Goal: Task Accomplishment & Management: Use online tool/utility

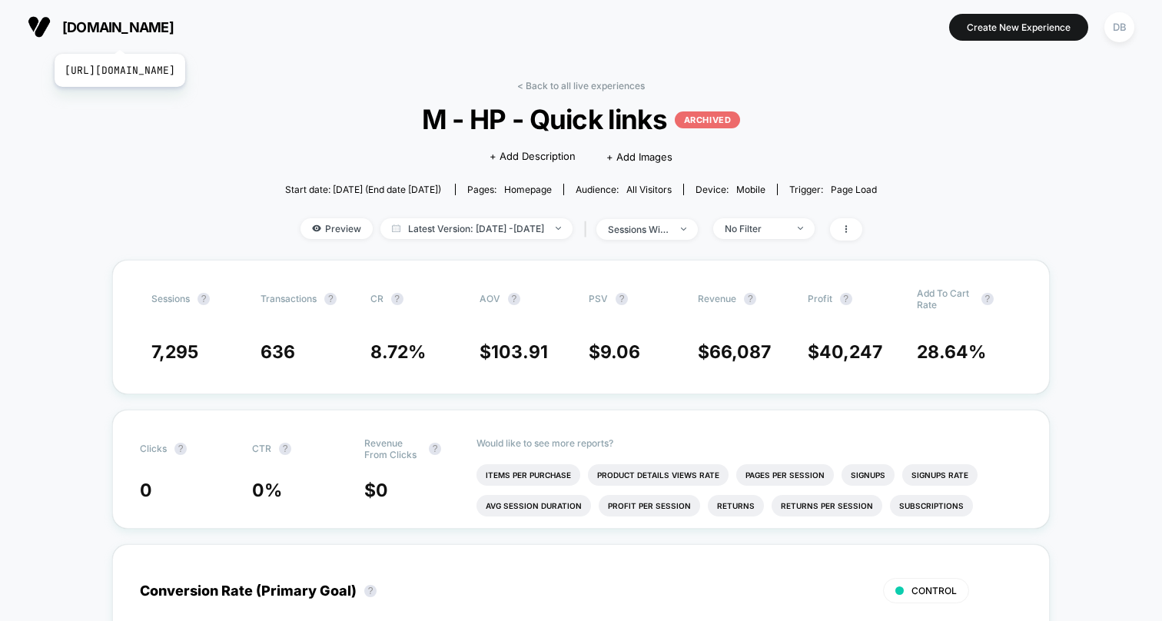
click at [154, 35] on span "[DOMAIN_NAME]" at bounding box center [117, 27] width 111 height 16
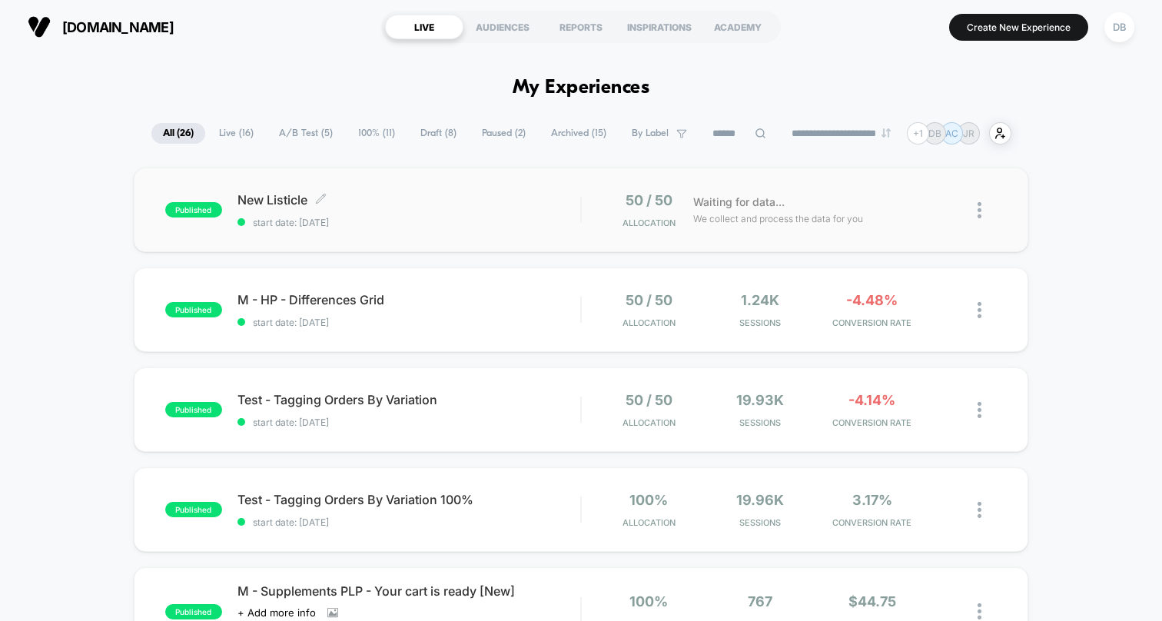
click at [277, 198] on span "New Listicle Click to edit experience details" at bounding box center [408, 199] width 343 height 15
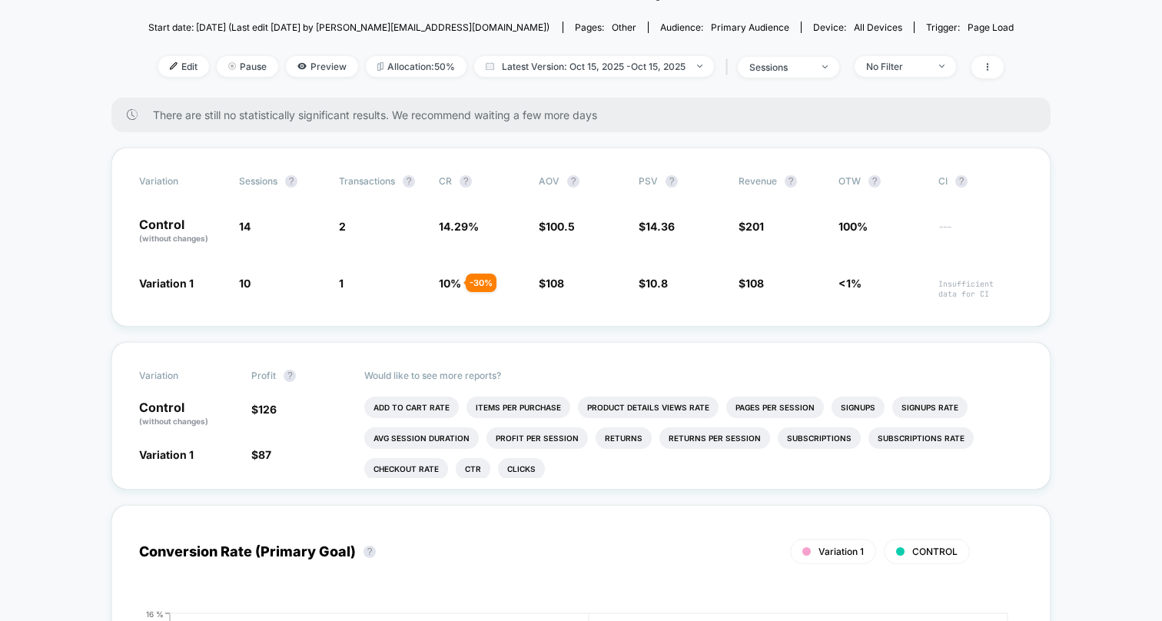
scroll to position [164, 0]
click at [902, 68] on div "No Filter" at bounding box center [896, 65] width 61 height 12
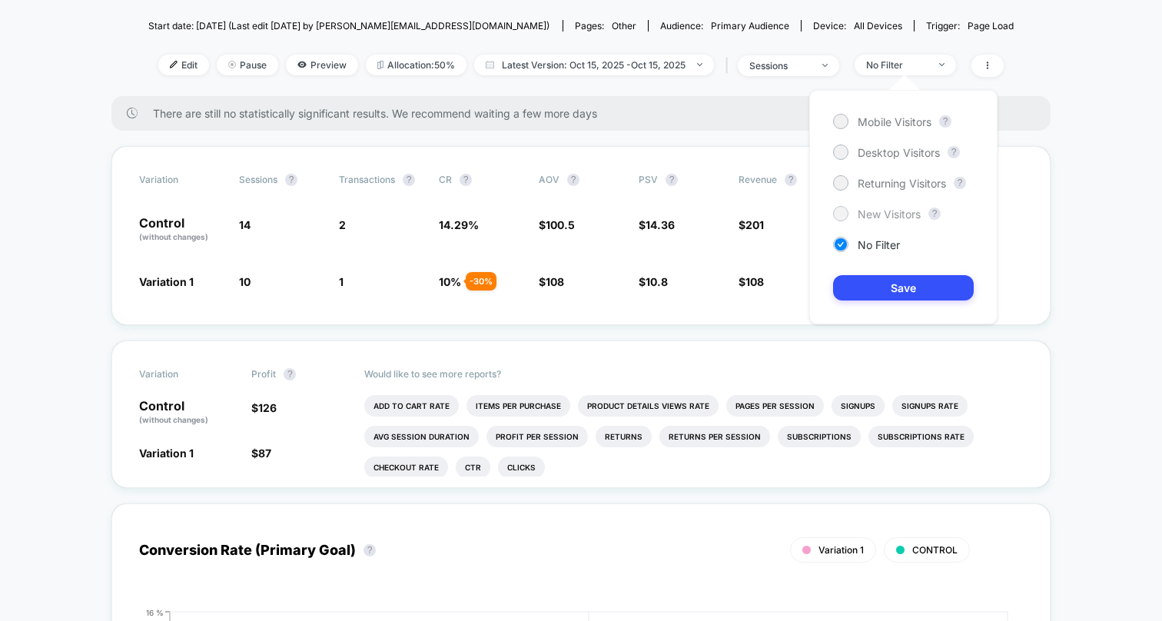
click at [880, 209] on span "New Visitors" at bounding box center [888, 213] width 63 height 13
click at [884, 294] on button "Save" at bounding box center [903, 287] width 141 height 25
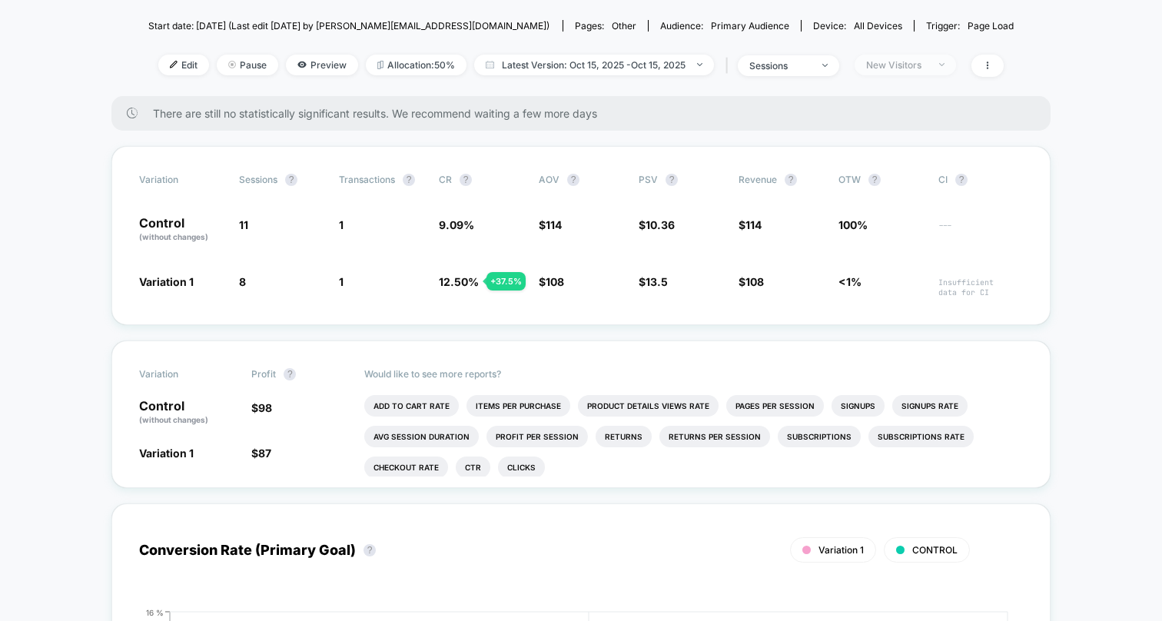
click at [888, 62] on div "New Visitors" at bounding box center [896, 65] width 61 height 12
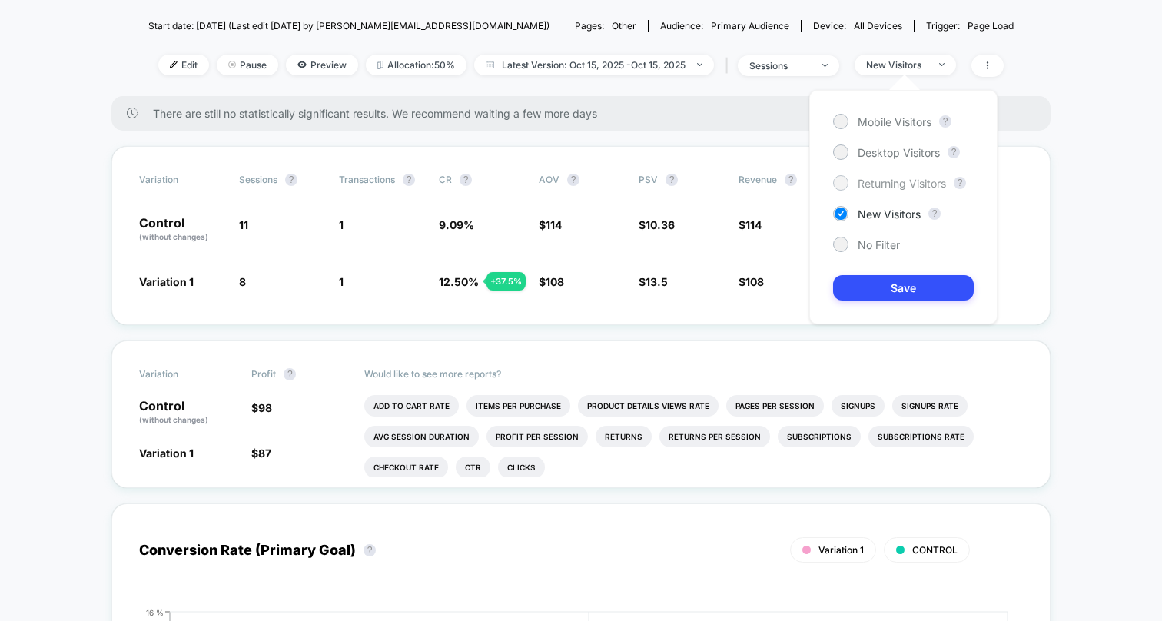
click at [893, 187] on span "Returning Visitors" at bounding box center [901, 183] width 88 height 13
click at [903, 283] on button "Save" at bounding box center [903, 287] width 141 height 25
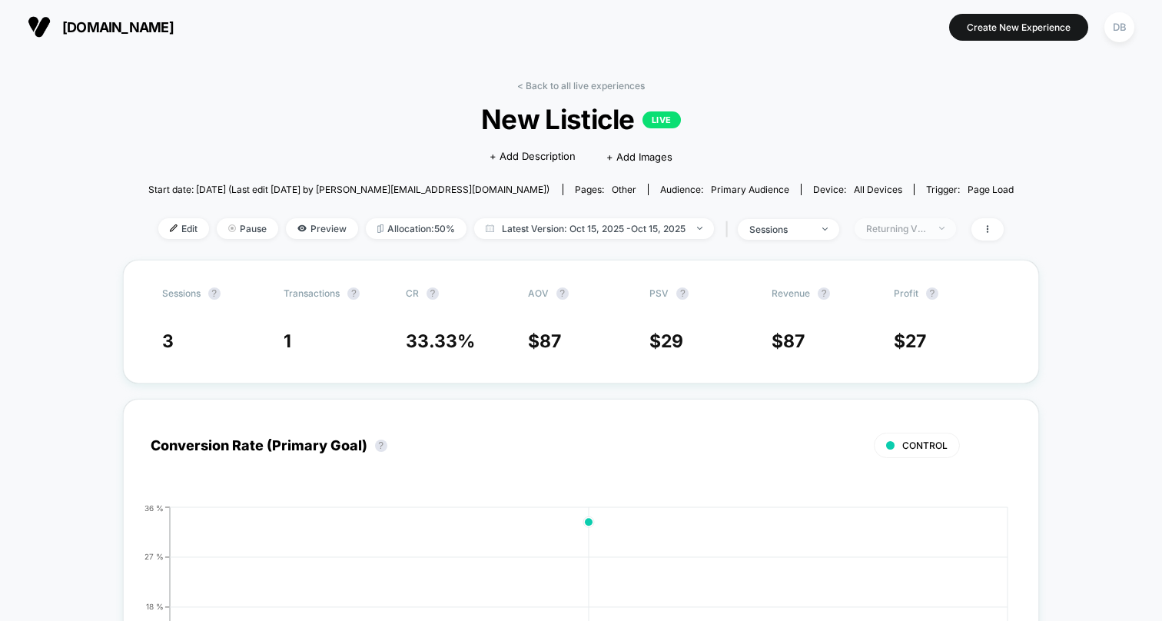
click at [891, 230] on div "Returning Visitors" at bounding box center [896, 229] width 61 height 12
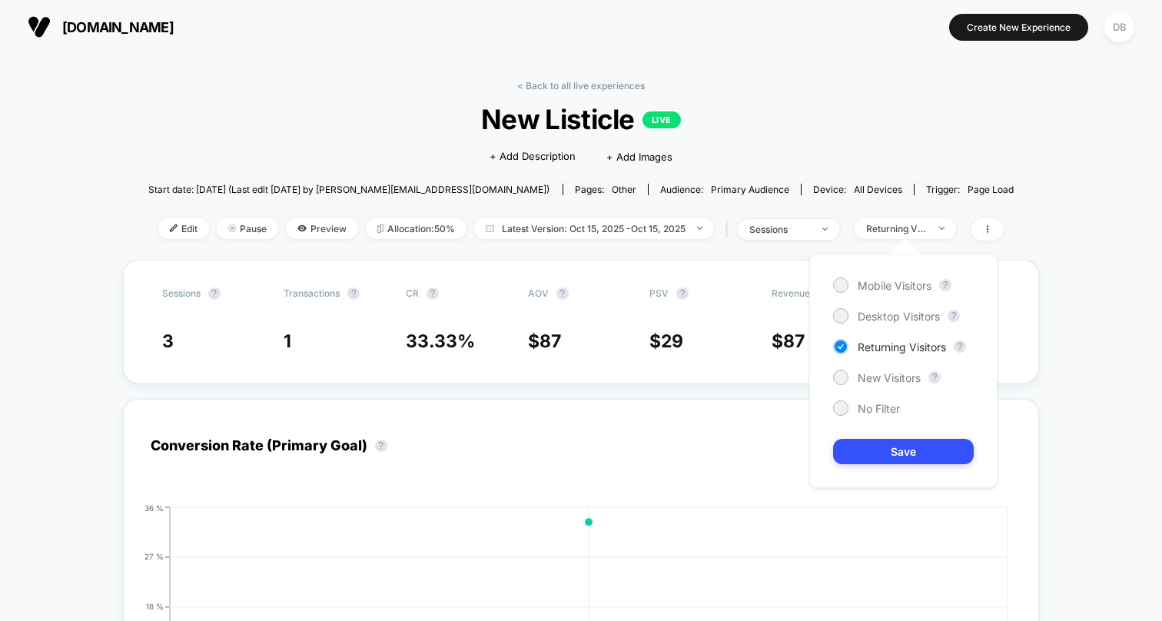
click at [886, 400] on div "Mobile Visitors ? Desktop Visitors ? Returning Visitors ? New Visitors ? No Fil…" at bounding box center [903, 371] width 188 height 234
click at [890, 453] on button "Save" at bounding box center [903, 451] width 141 height 25
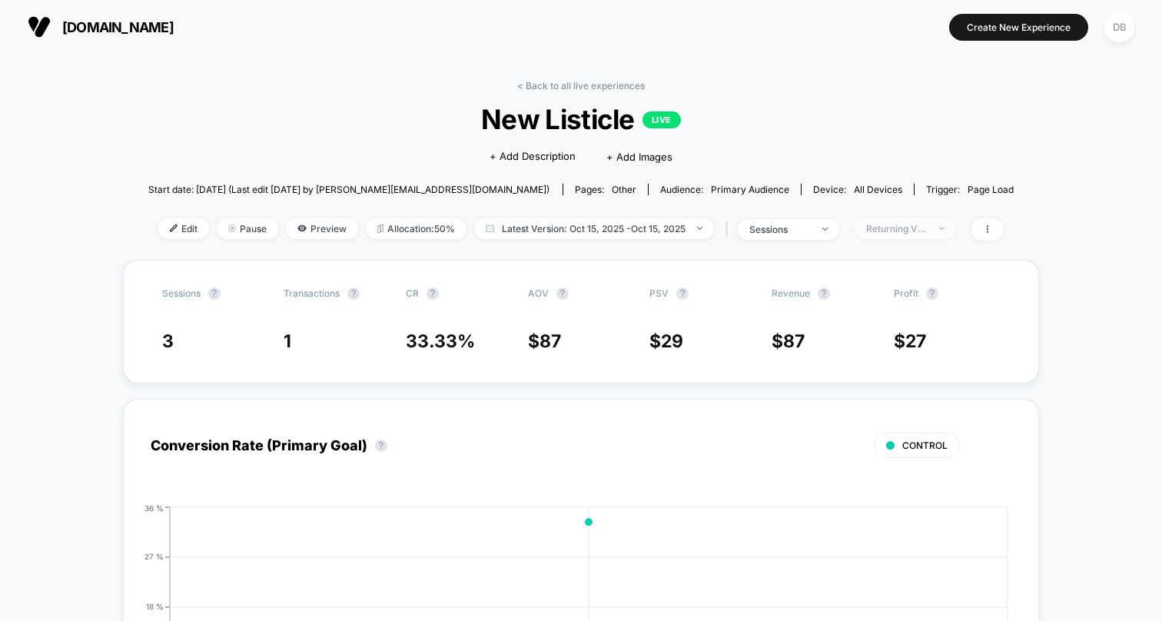
click at [907, 224] on div "Returning Visitors" at bounding box center [896, 229] width 61 height 12
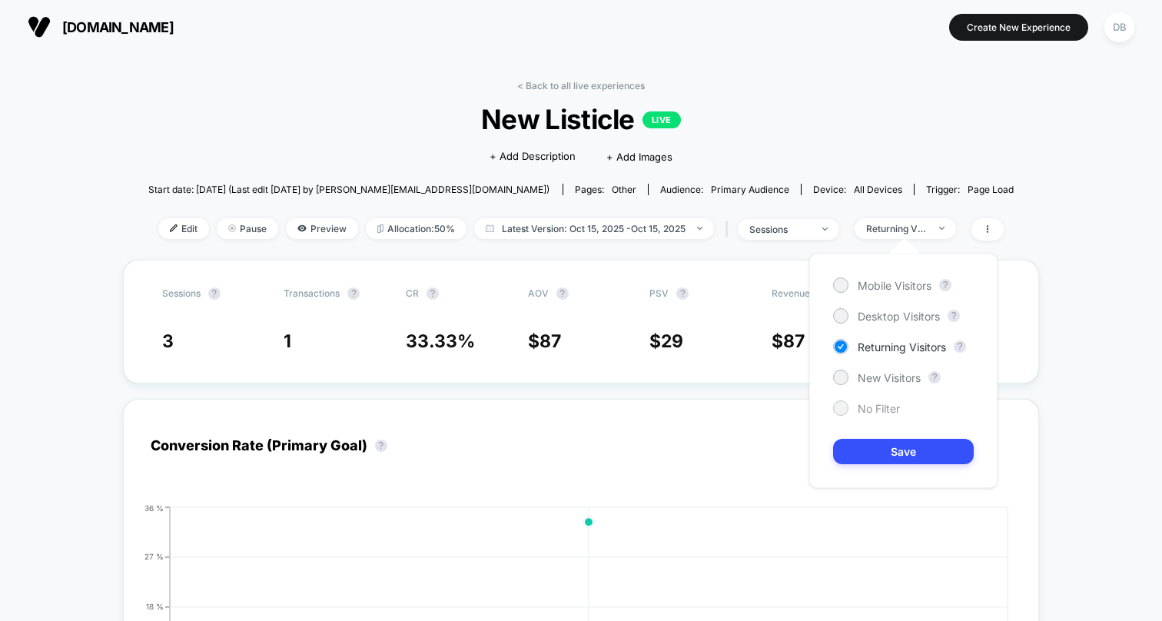
click at [839, 401] on div at bounding box center [840, 407] width 15 height 15
click at [852, 444] on button "Save" at bounding box center [903, 451] width 141 height 25
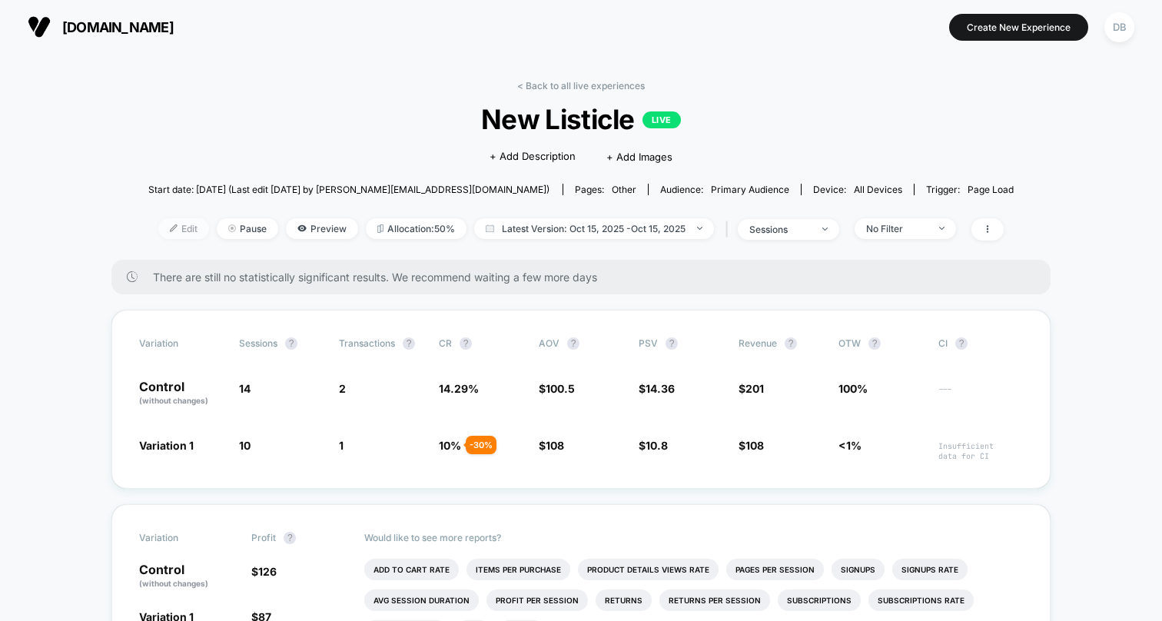
click at [177, 227] on span "Edit" at bounding box center [183, 228] width 51 height 21
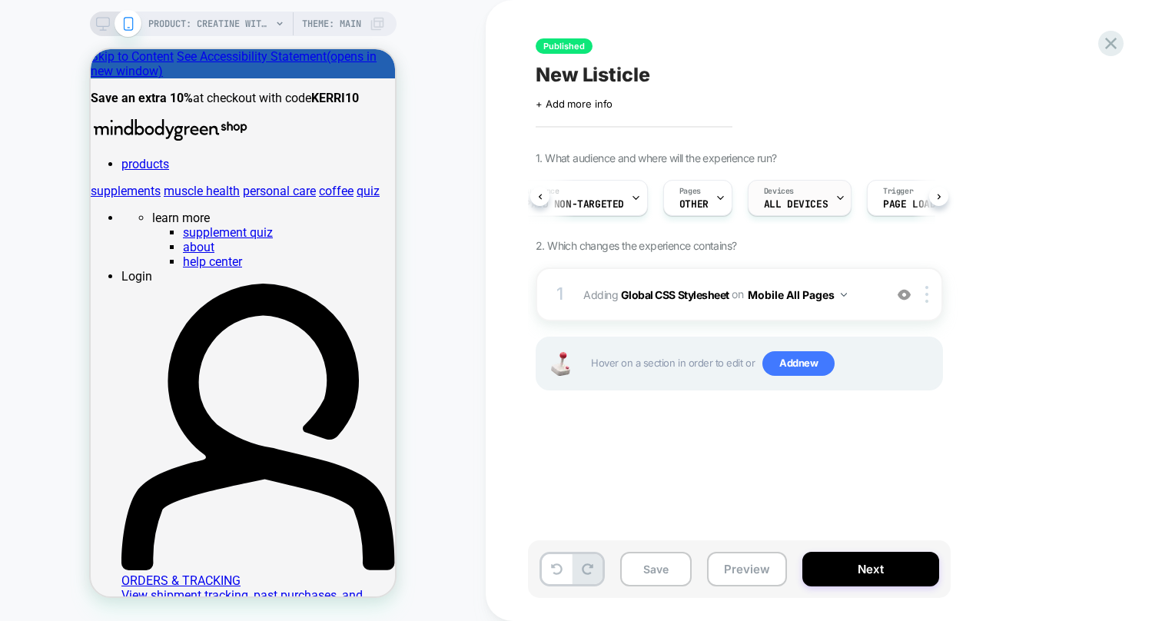
scroll to position [0, 98]
click at [857, 195] on div "Trigger Page Load" at bounding box center [837, 198] width 83 height 35
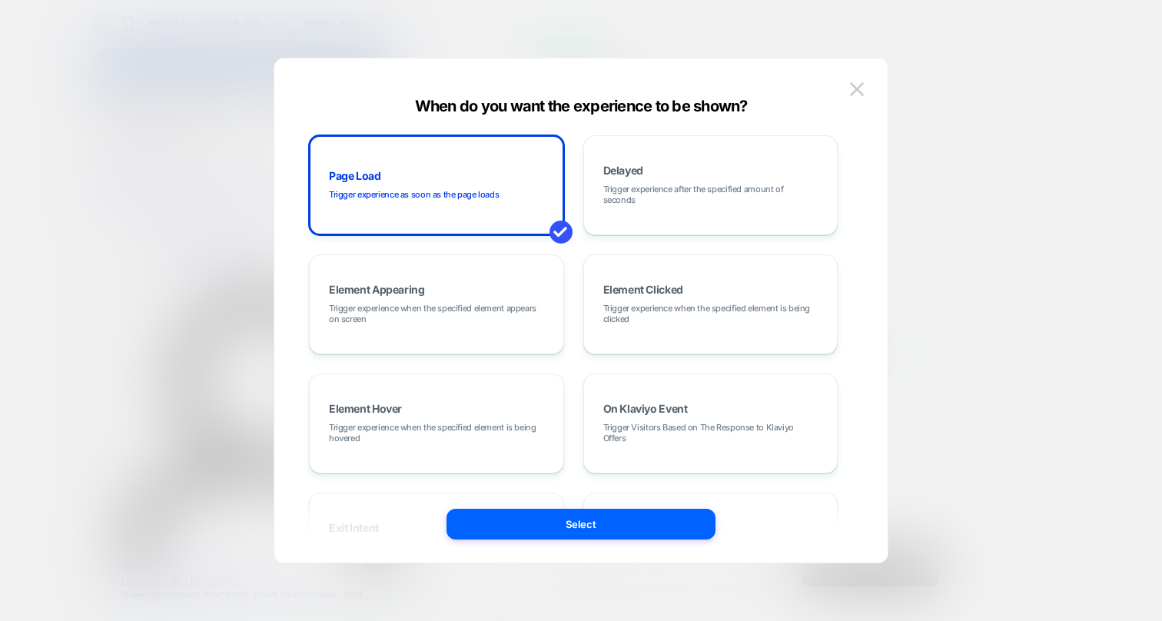
click at [955, 175] on div at bounding box center [581, 310] width 1162 height 621
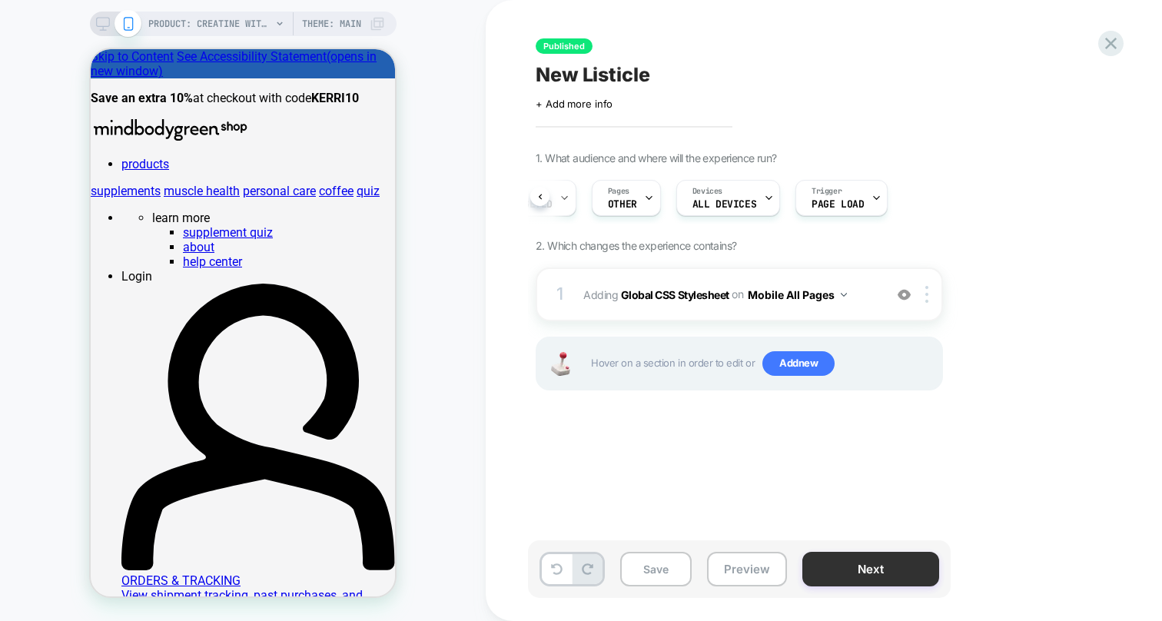
click at [844, 563] on button "Next" at bounding box center [870, 569] width 137 height 35
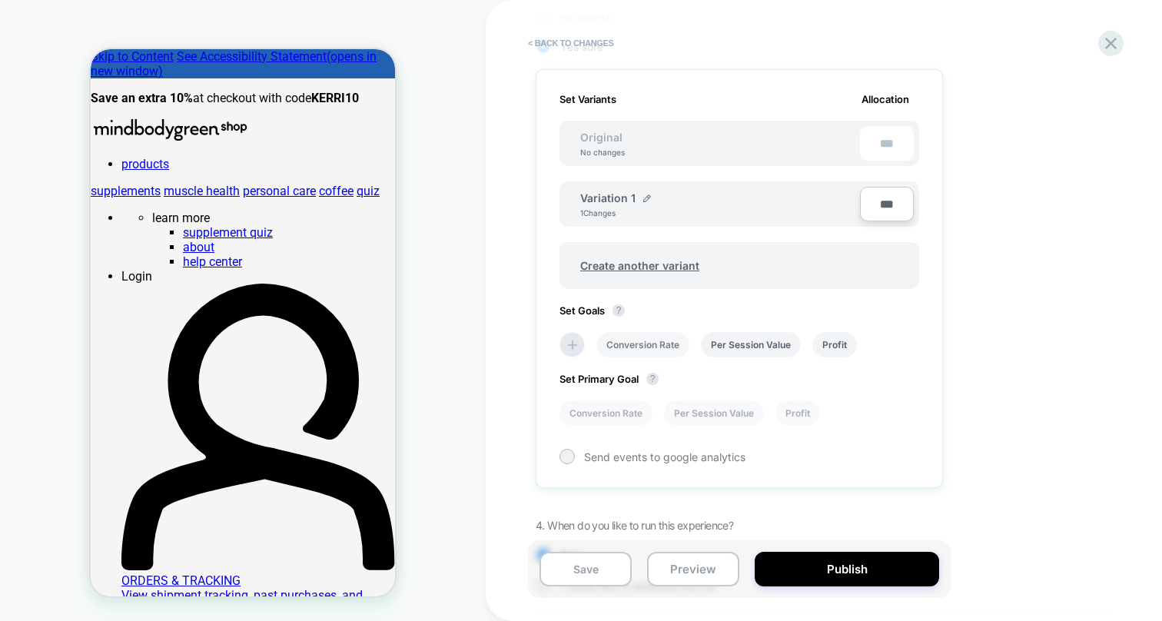
scroll to position [423, 0]
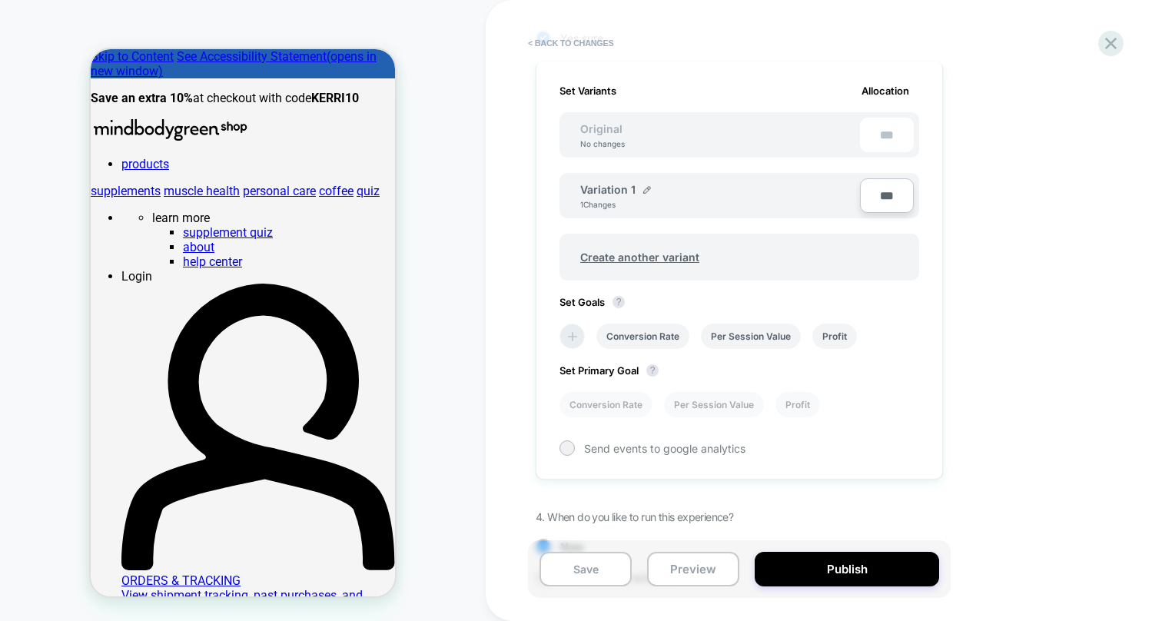
click at [572, 335] on icon at bounding box center [572, 336] width 9 height 9
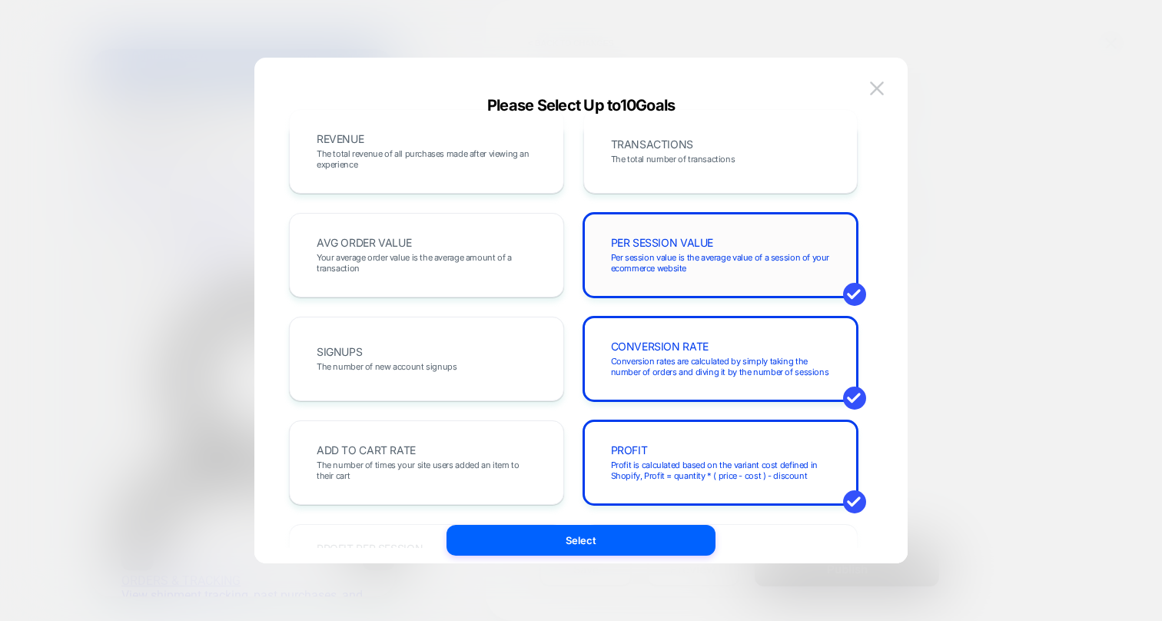
scroll to position [0, 0]
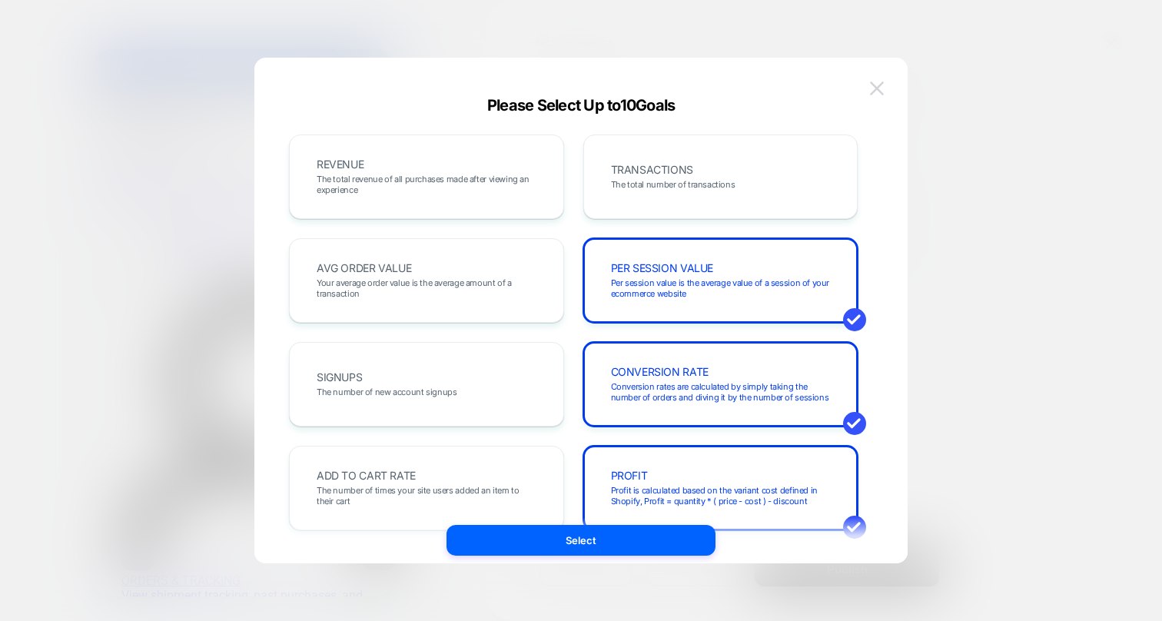
click at [879, 81] on img at bounding box center [877, 87] width 14 height 13
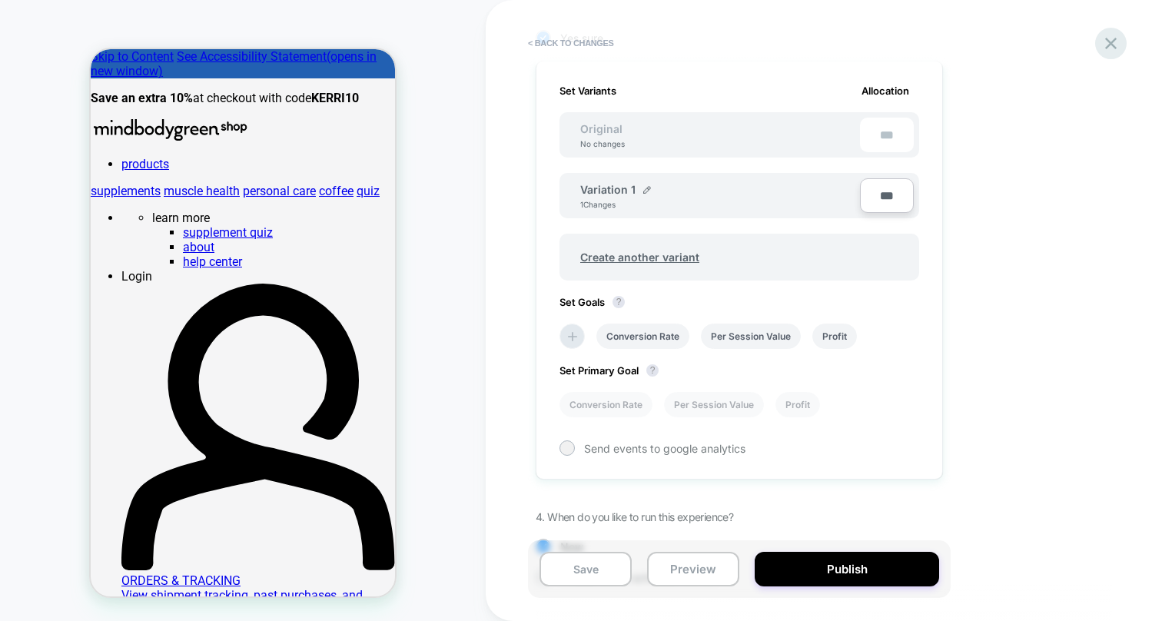
click at [1114, 42] on icon at bounding box center [1110, 43] width 21 height 21
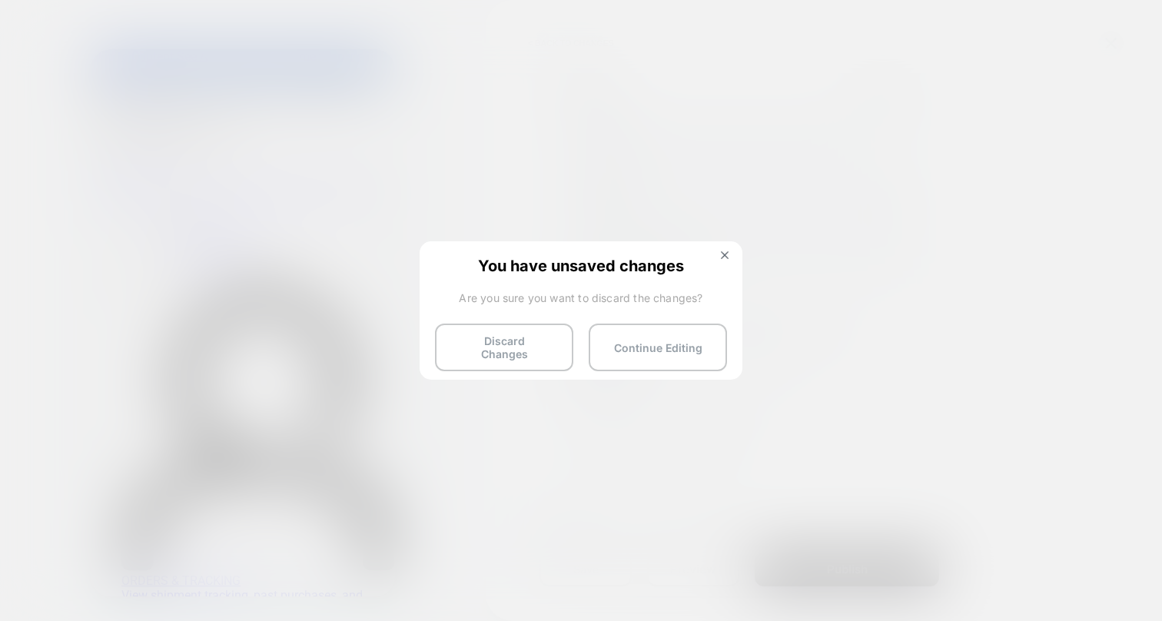
click at [727, 249] on div "You have unsaved changes Are you sure you want to discard the changes? Discard …" at bounding box center [581, 309] width 323 height 136
click at [725, 251] on img at bounding box center [725, 255] width 8 height 8
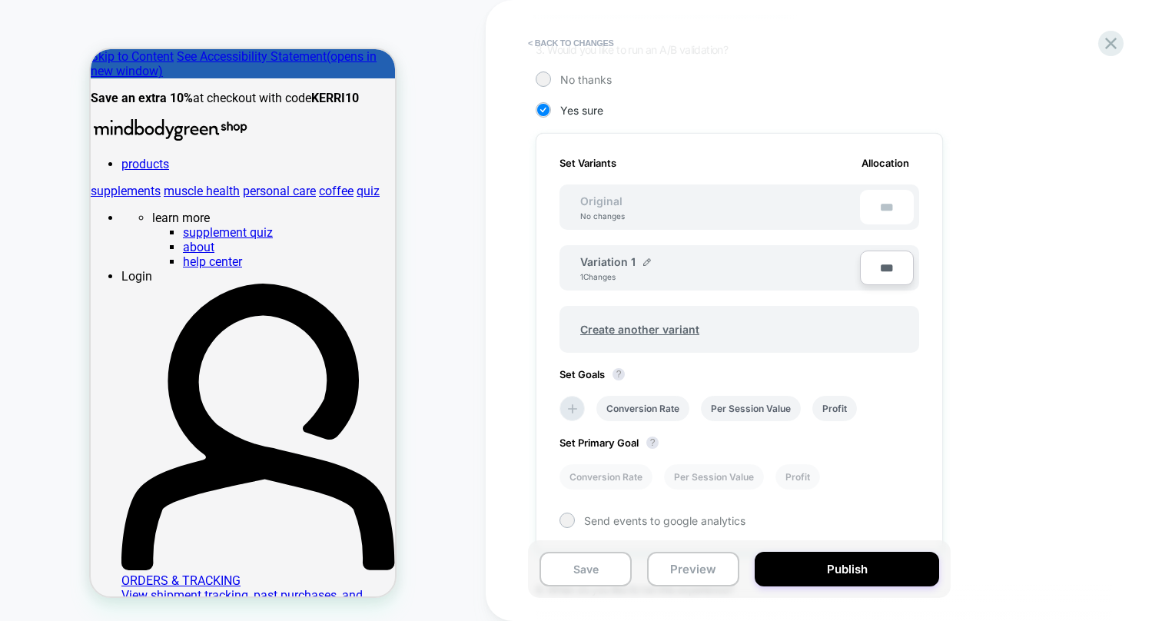
scroll to position [345, 0]
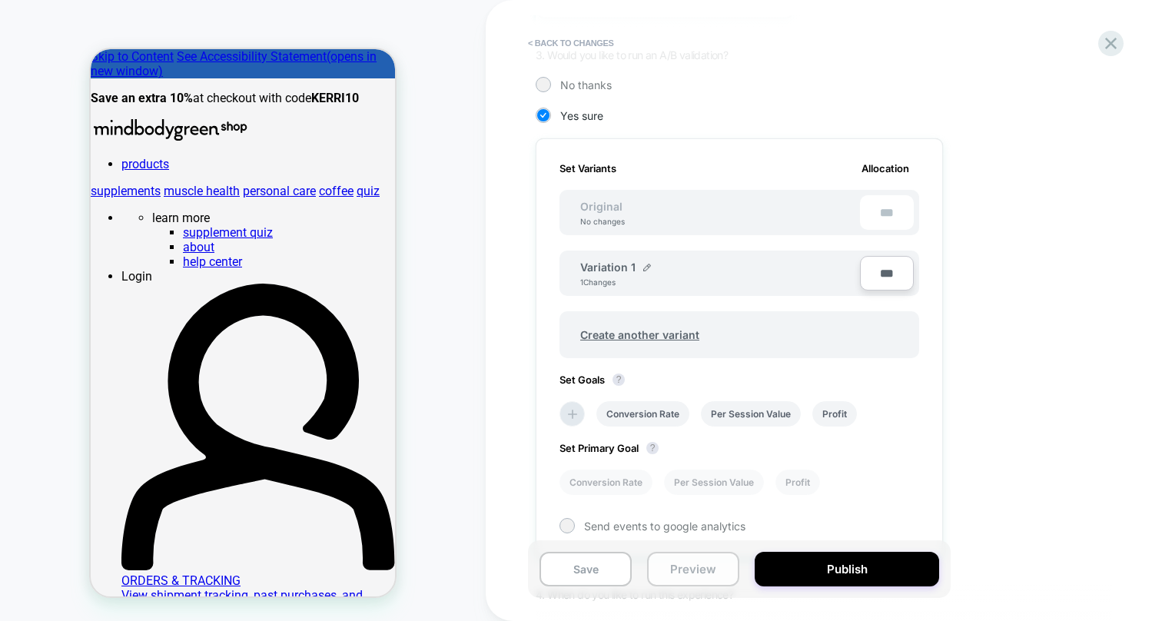
click at [681, 566] on button "Preview" at bounding box center [693, 569] width 92 height 35
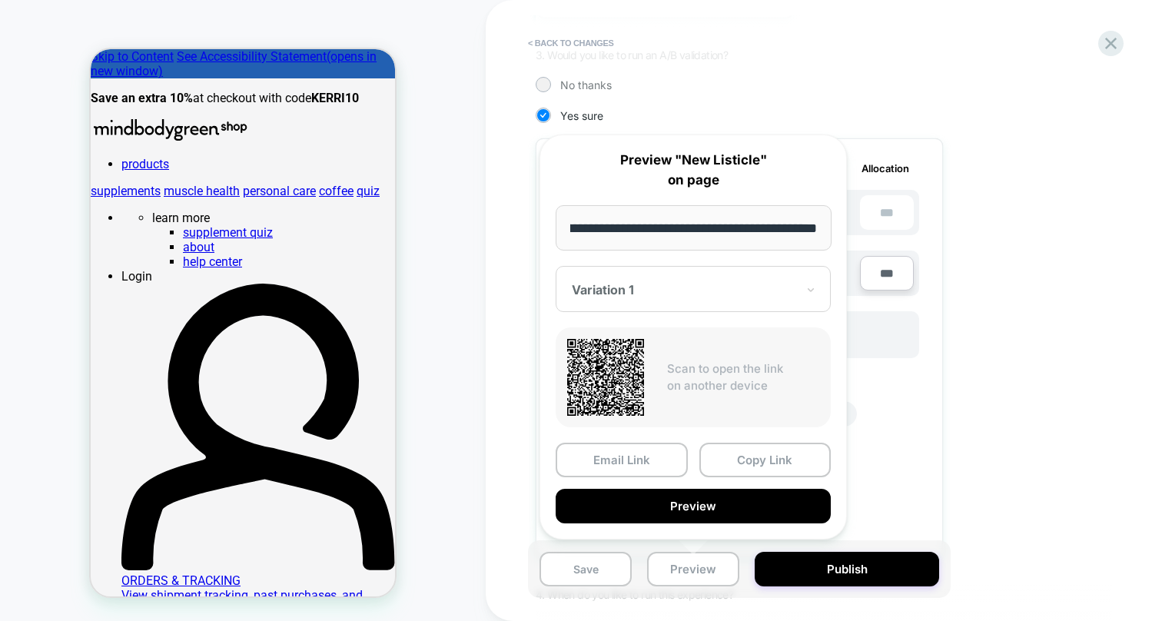
scroll to position [0, 0]
click at [698, 504] on button "Preview" at bounding box center [693, 506] width 275 height 35
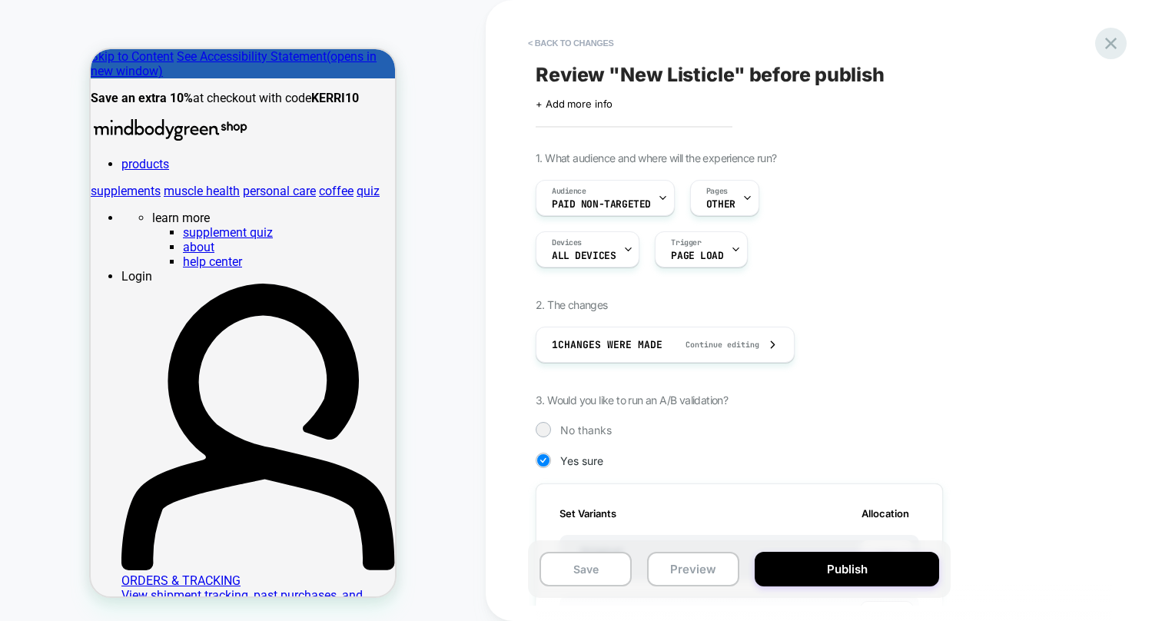
click at [1117, 49] on icon at bounding box center [1110, 43] width 21 height 21
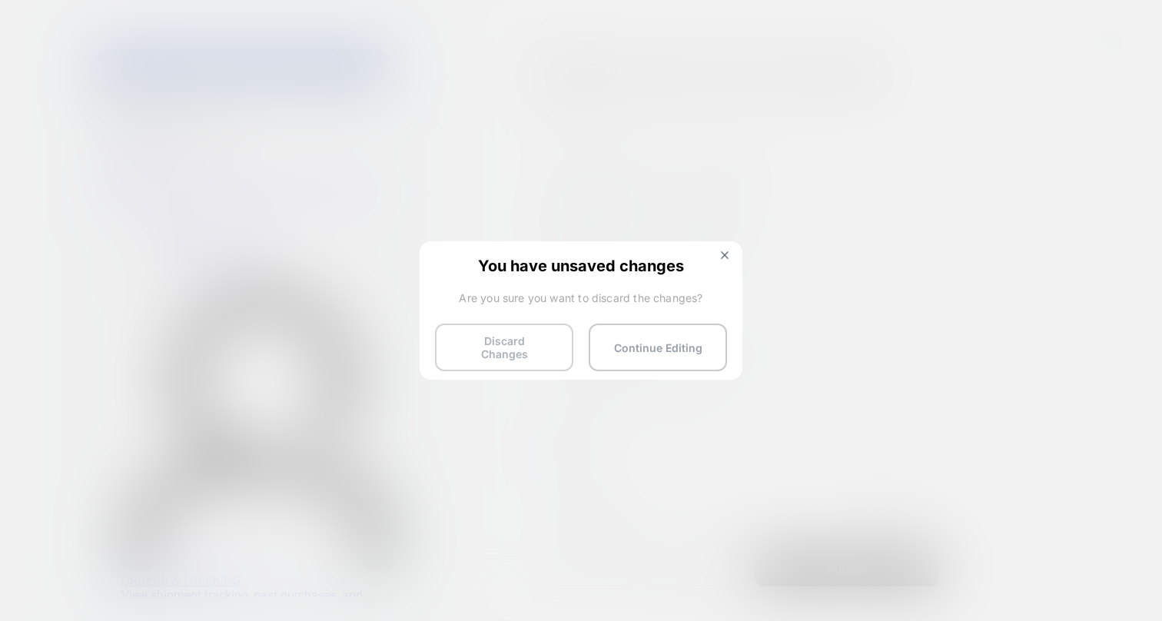
click at [536, 340] on button "Discard Changes" at bounding box center [504, 347] width 138 height 48
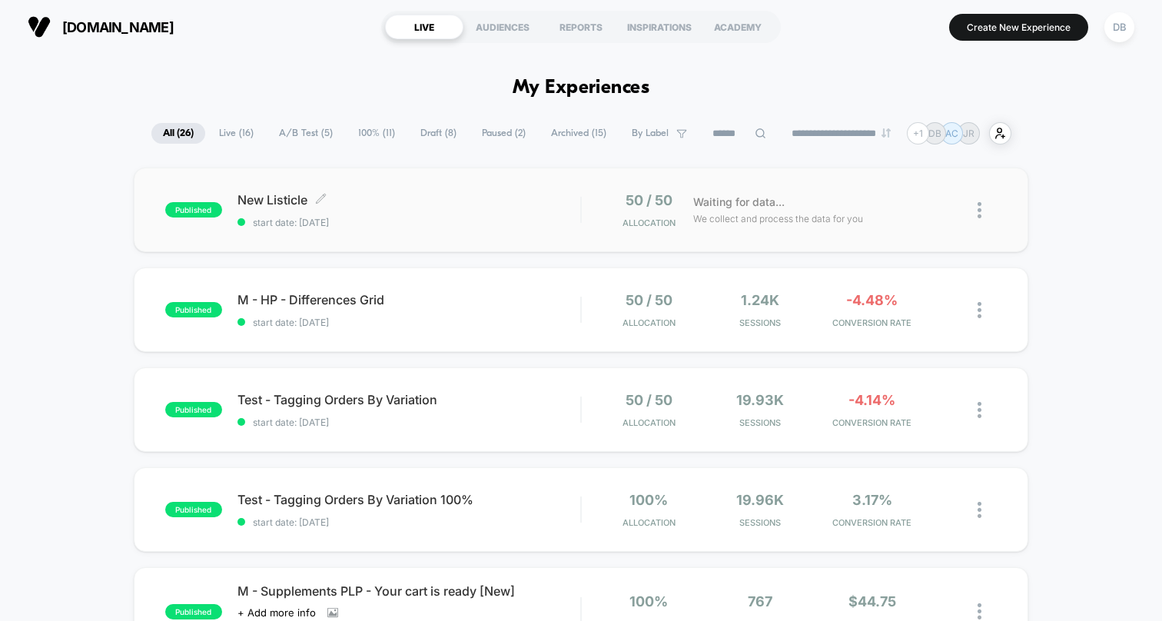
click at [299, 224] on span "start date: [DATE]" at bounding box center [408, 223] width 343 height 12
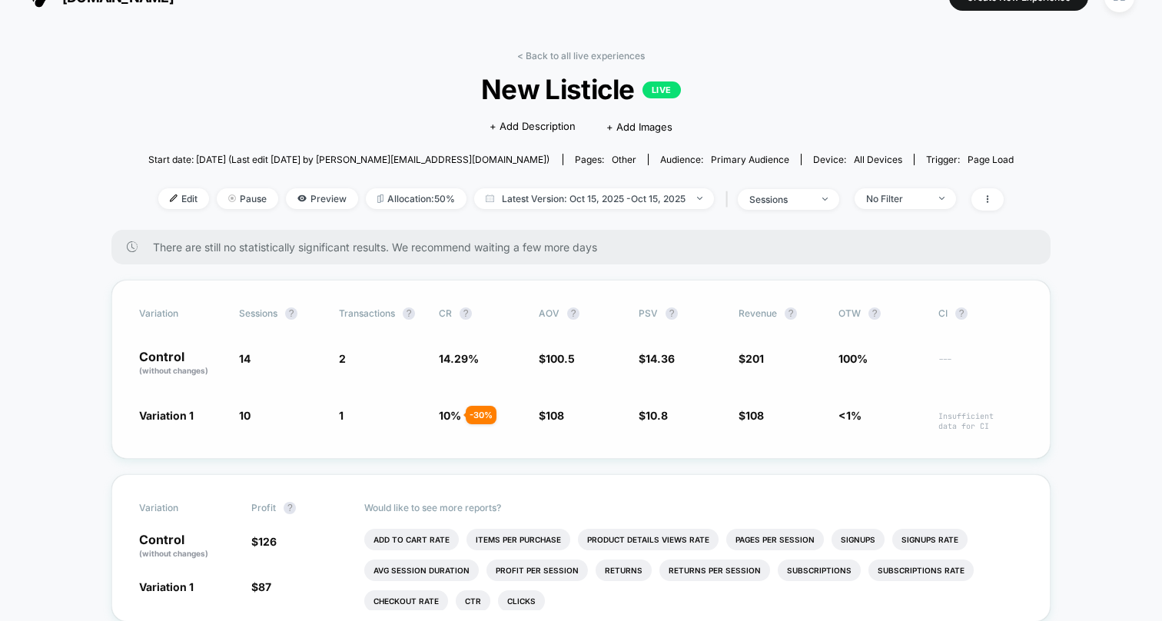
scroll to position [31, 0]
click at [178, 201] on span "Edit" at bounding box center [183, 197] width 51 height 21
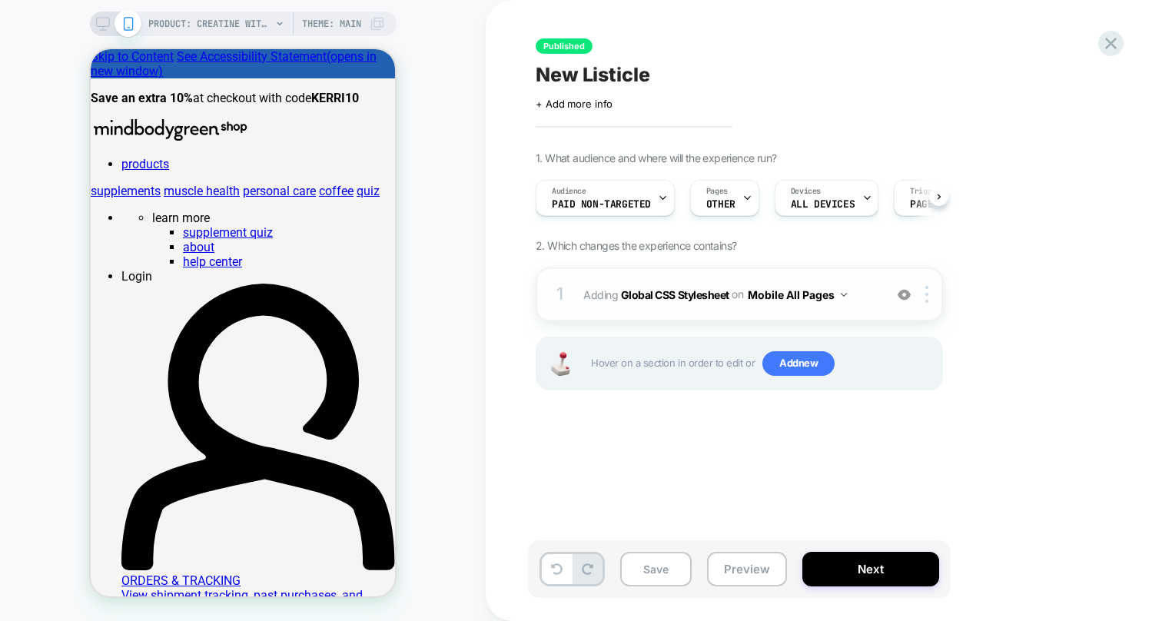
scroll to position [0, 1]
click at [704, 290] on b "Global CSS Stylesheet" at bounding box center [675, 293] width 108 height 13
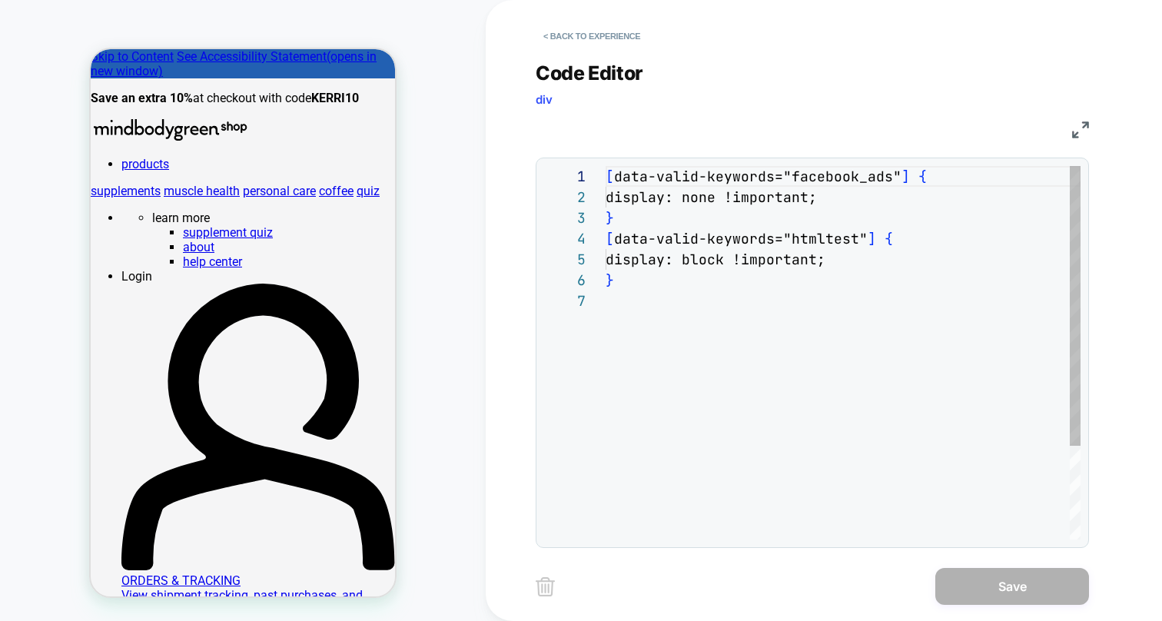
scroll to position [124, 0]
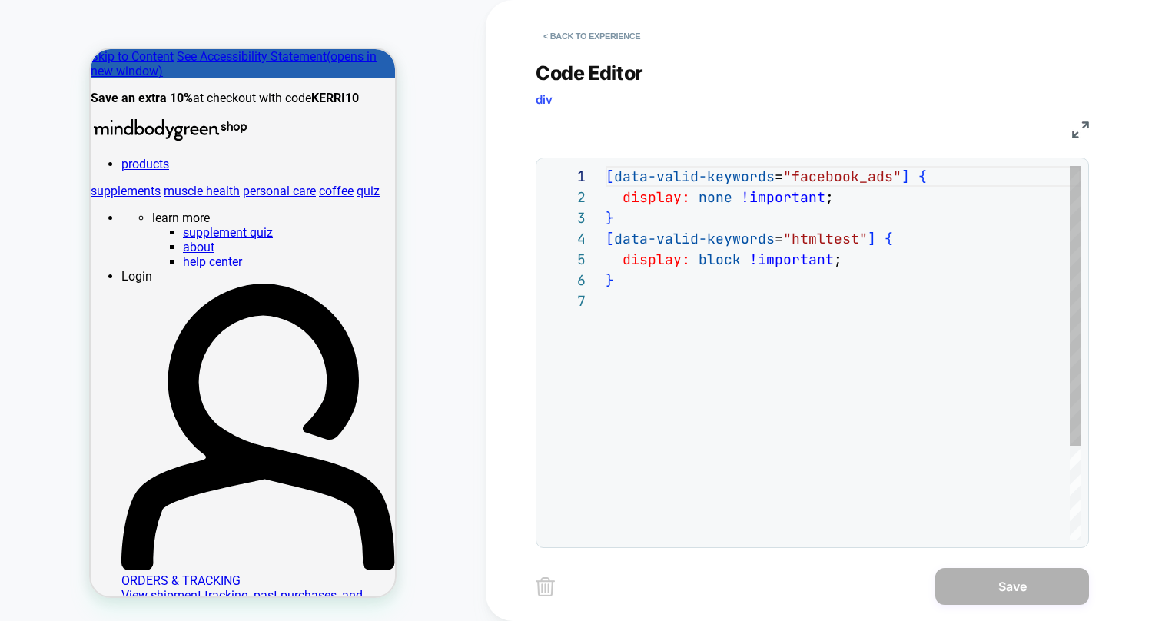
click at [699, 291] on div "[ data-valid-keywords = "facebook_ads" ] { display: none !important ; } [ data-…" at bounding box center [842, 415] width 475 height 498
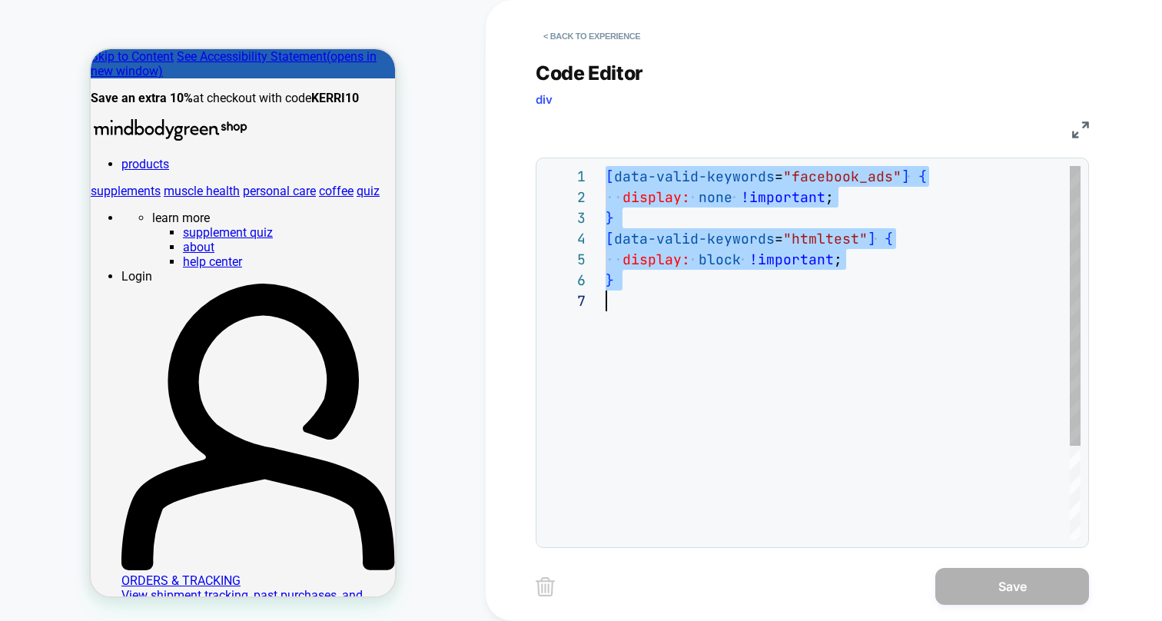
scroll to position [0, 0]
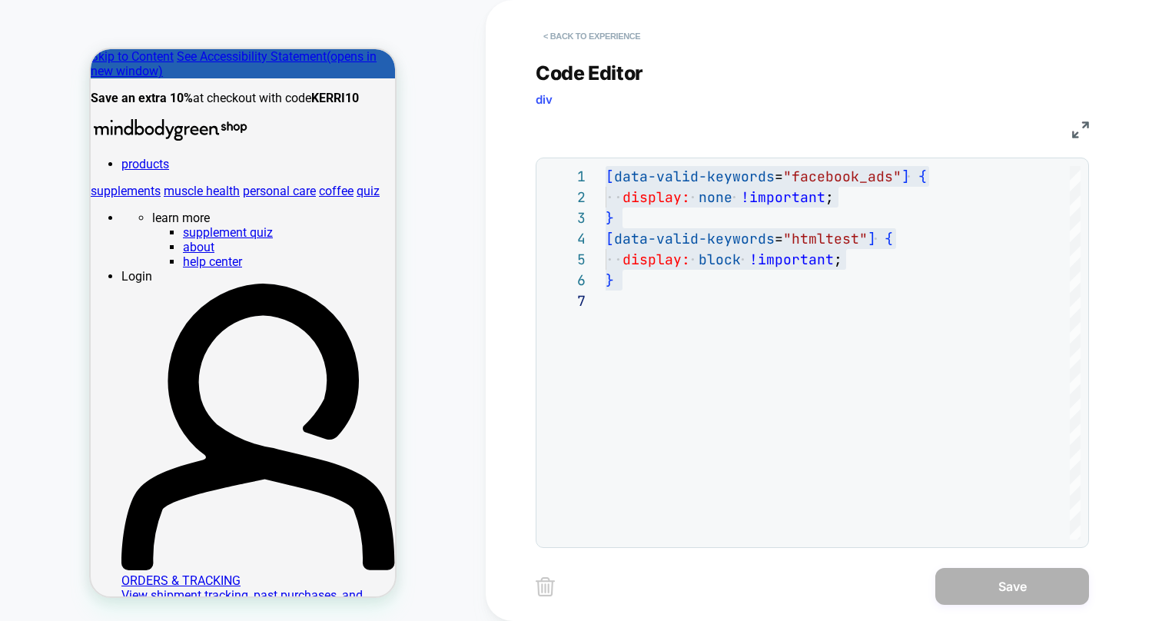
click at [598, 38] on button "< Back to experience" at bounding box center [592, 36] width 112 height 25
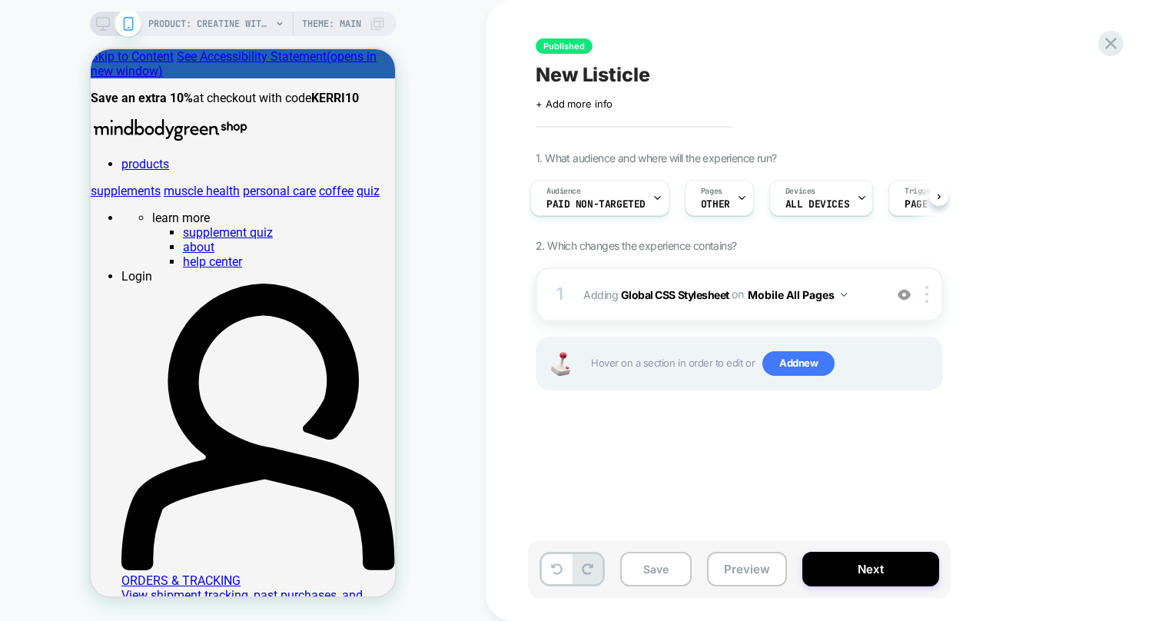
scroll to position [0, 7]
click at [1110, 45] on icon at bounding box center [1110, 43] width 21 height 21
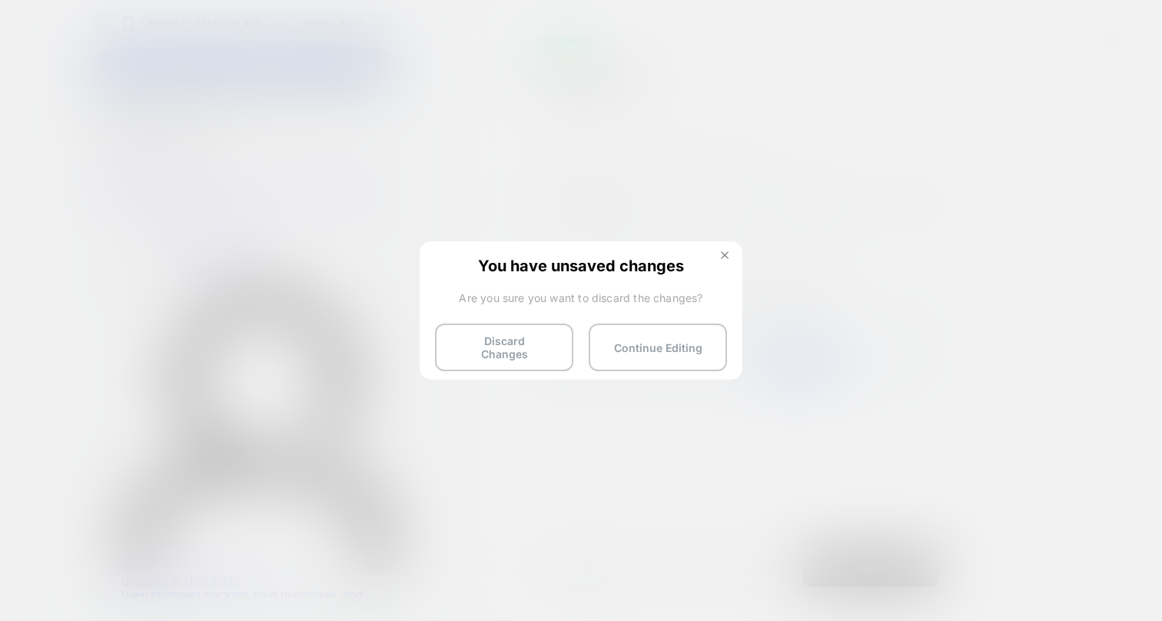
click at [725, 252] on img at bounding box center [725, 255] width 8 height 8
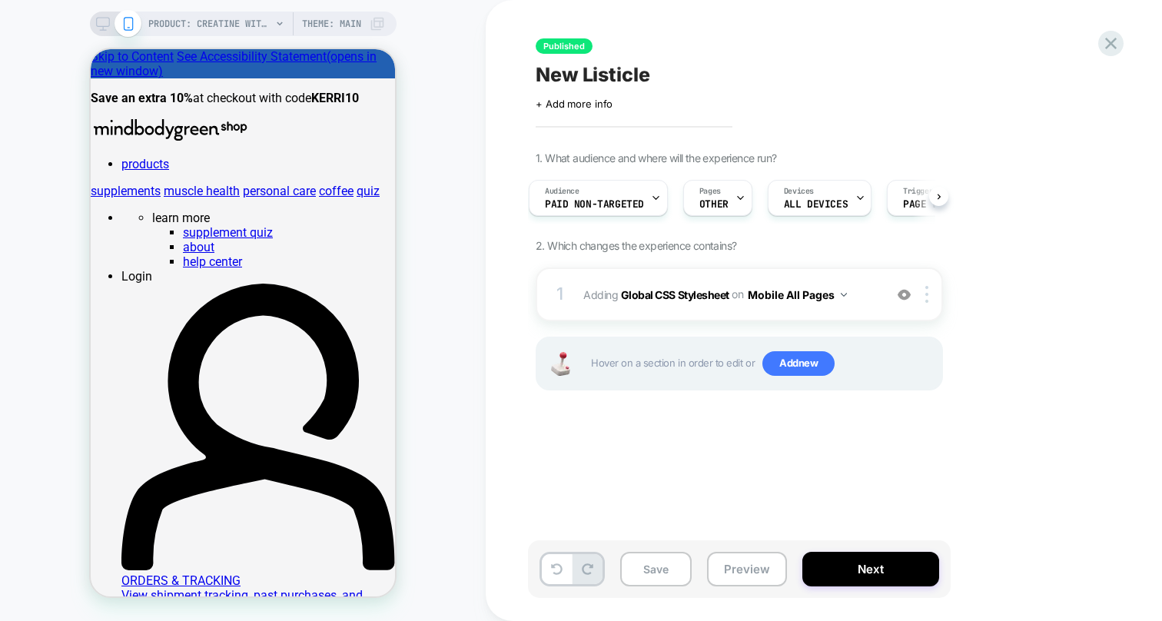
scroll to position [0, 12]
click at [1113, 43] on icon at bounding box center [1110, 43] width 21 height 21
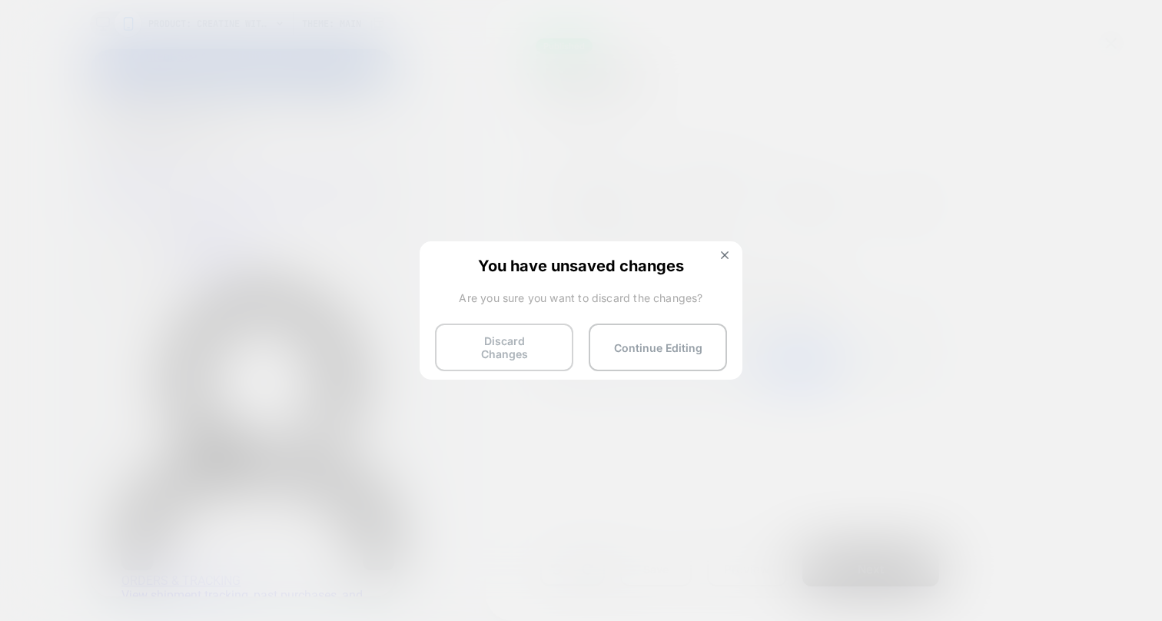
click at [519, 349] on button "Discard Changes" at bounding box center [504, 347] width 138 height 48
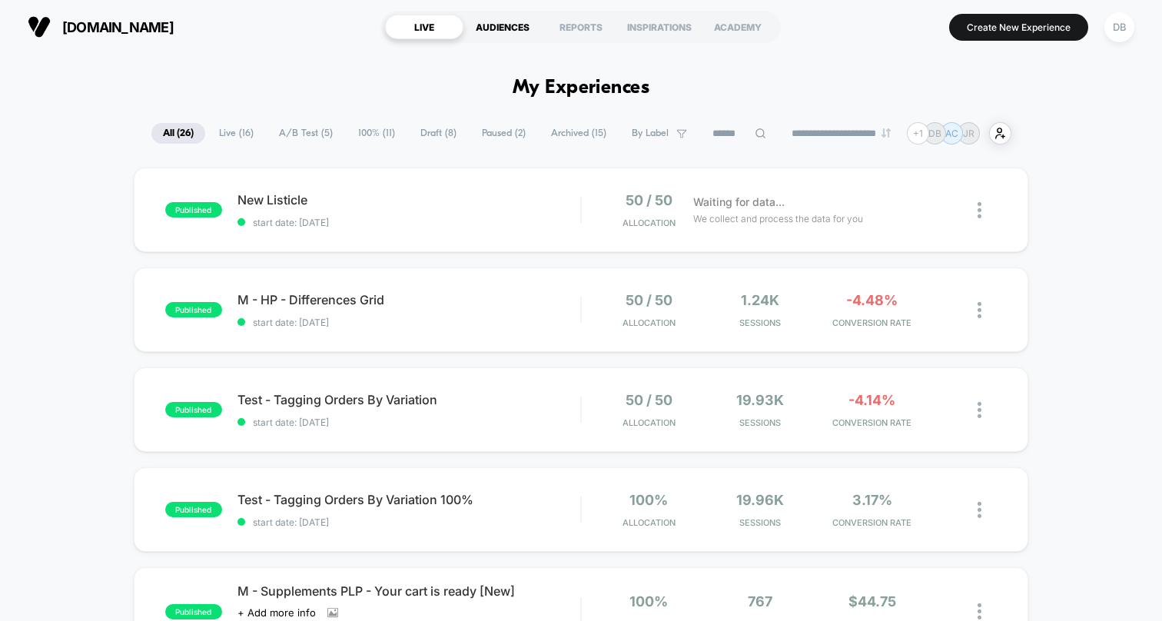
click at [522, 23] on div "AUDIENCES" at bounding box center [502, 27] width 78 height 25
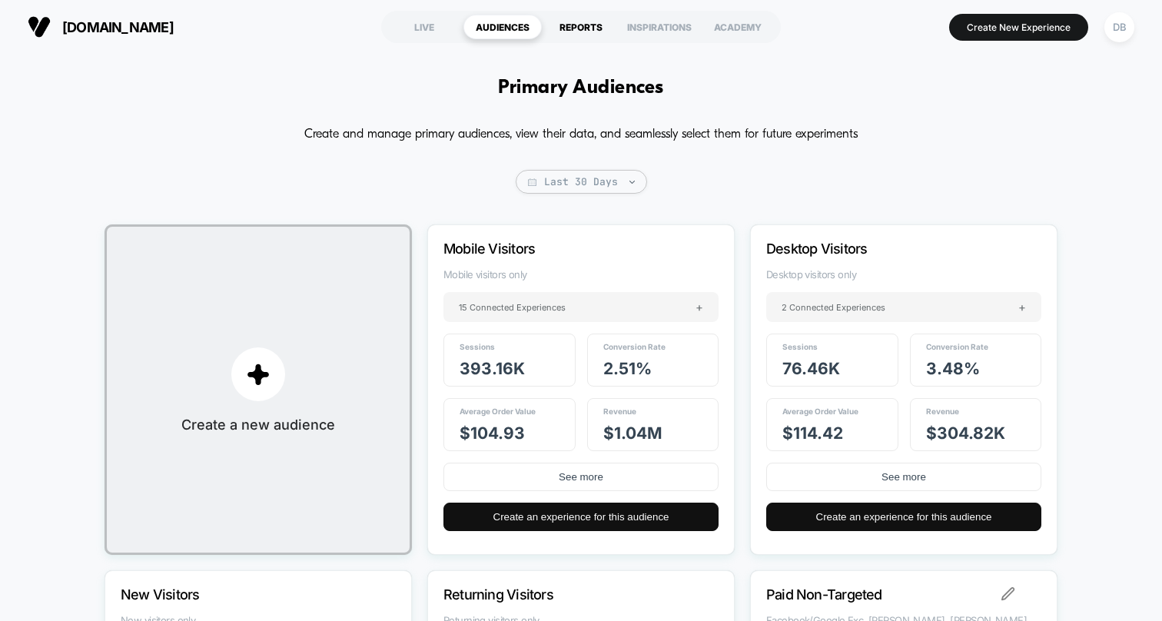
click at [580, 28] on div "REPORTS" at bounding box center [581, 27] width 78 height 25
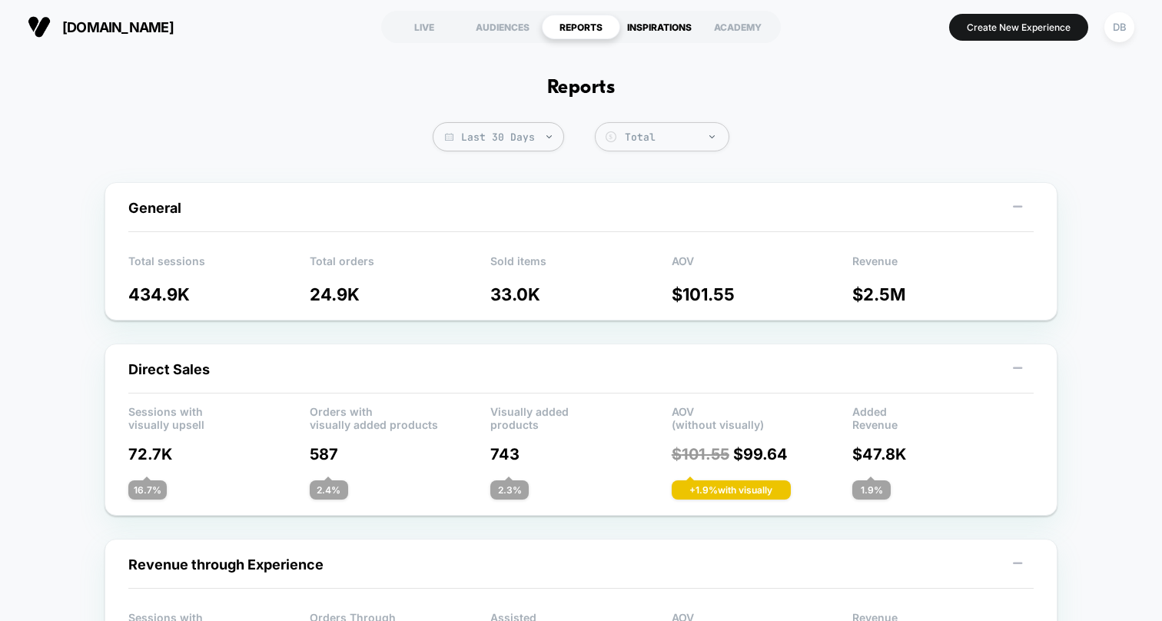
click at [662, 25] on div "INSPIRATIONS" at bounding box center [659, 27] width 78 height 25
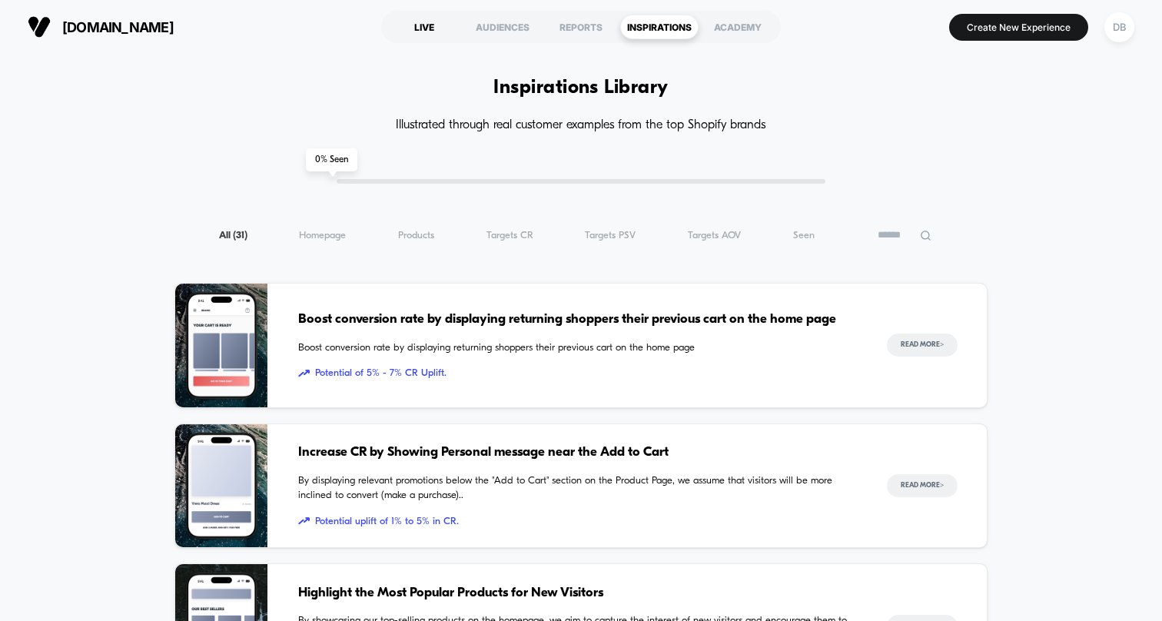
click at [435, 27] on div "LIVE" at bounding box center [424, 27] width 78 height 25
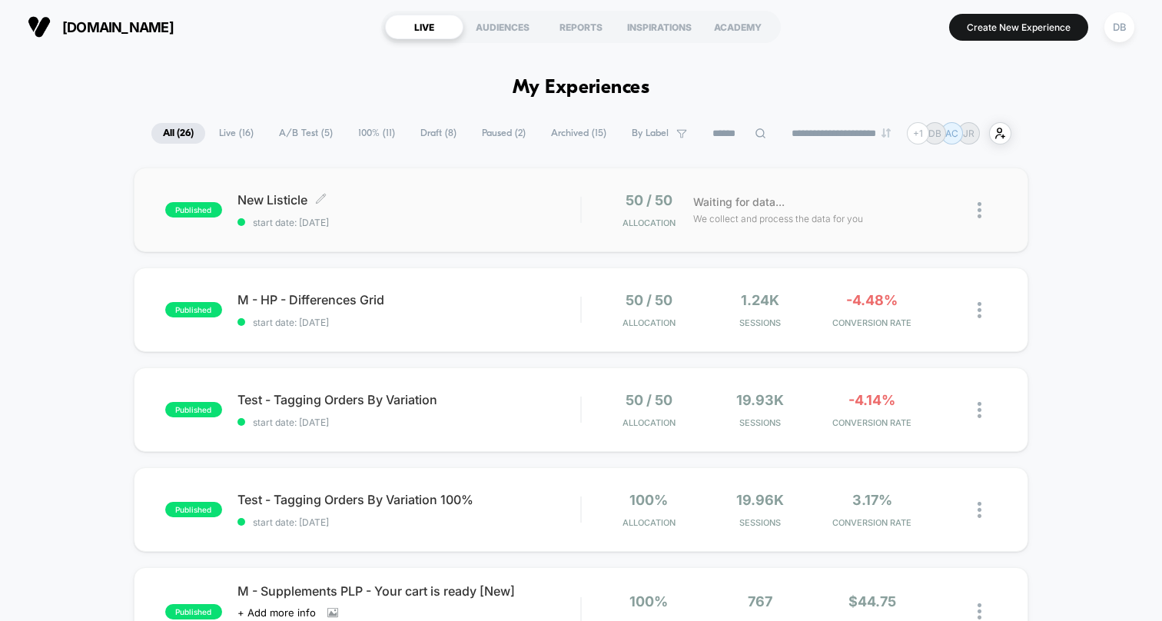
click at [284, 200] on span "New Listicle Click to edit experience details" at bounding box center [408, 199] width 343 height 15
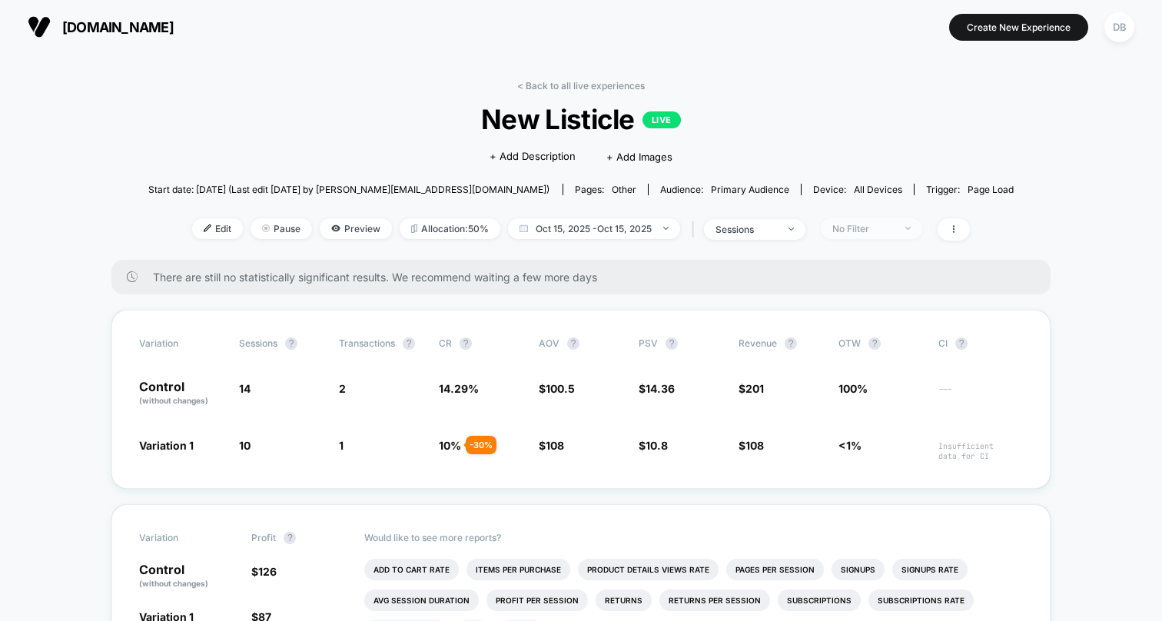
click at [907, 227] on span "No Filter" at bounding box center [871, 228] width 101 height 21
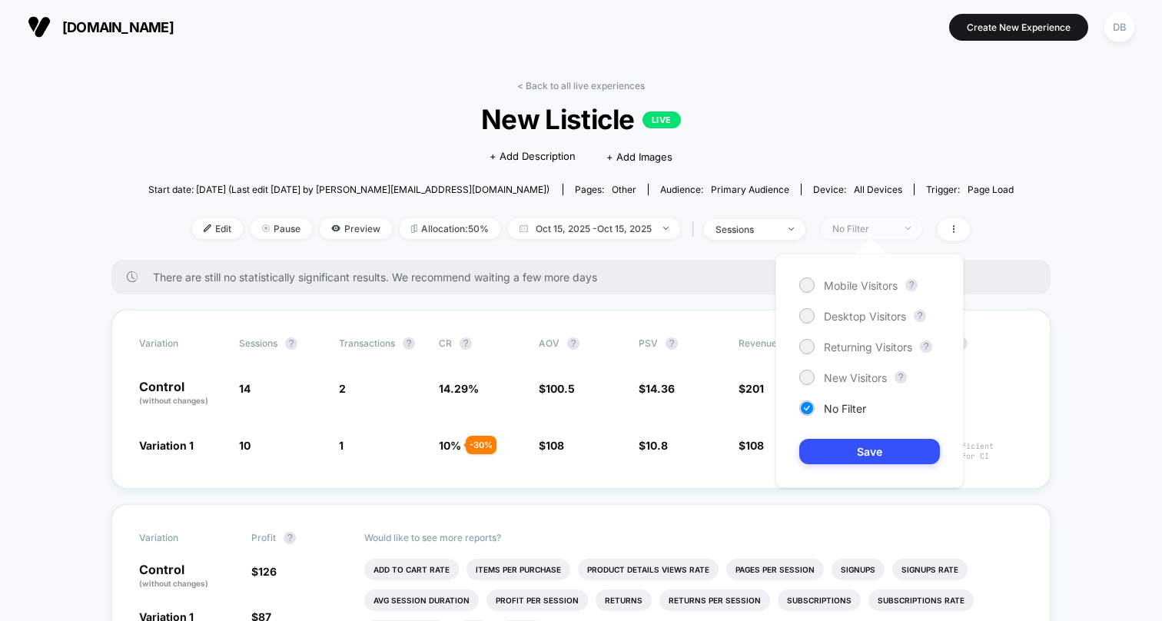
click at [906, 230] on span "No Filter" at bounding box center [871, 228] width 101 height 21
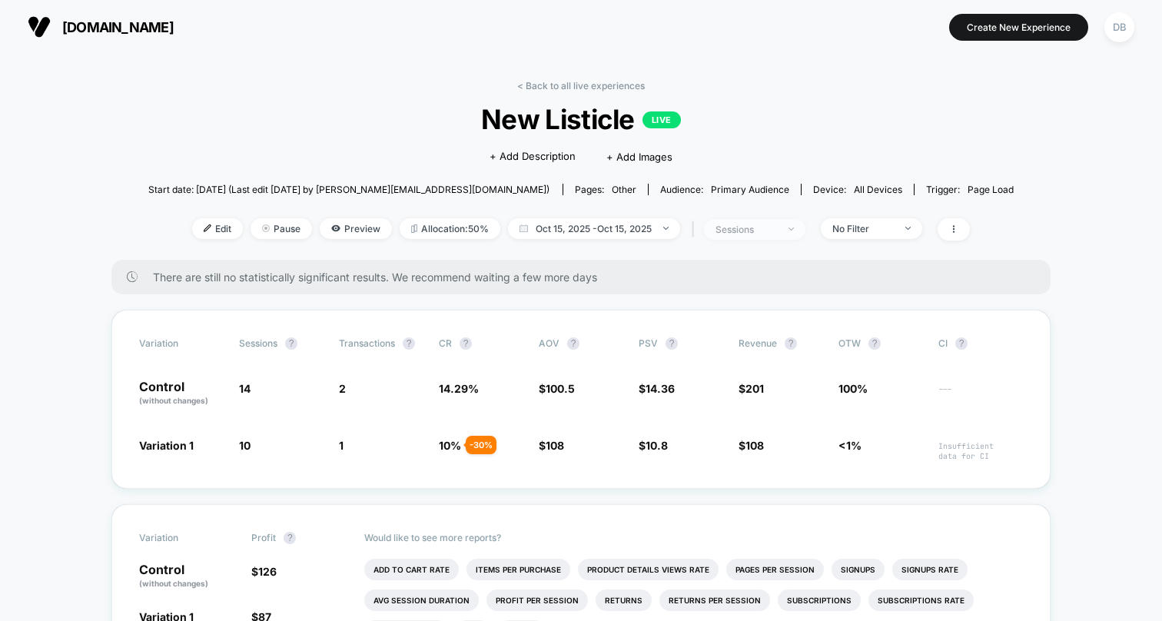
click at [773, 231] on div "sessions" at bounding box center [745, 230] width 61 height 12
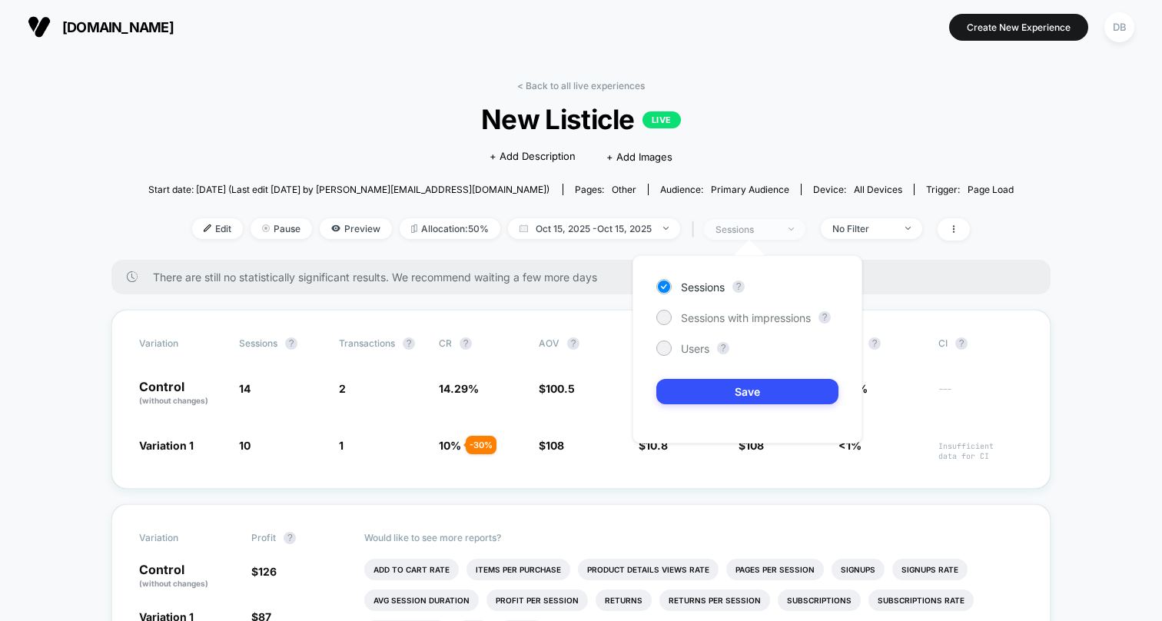
click at [773, 231] on div "sessions" at bounding box center [745, 230] width 61 height 12
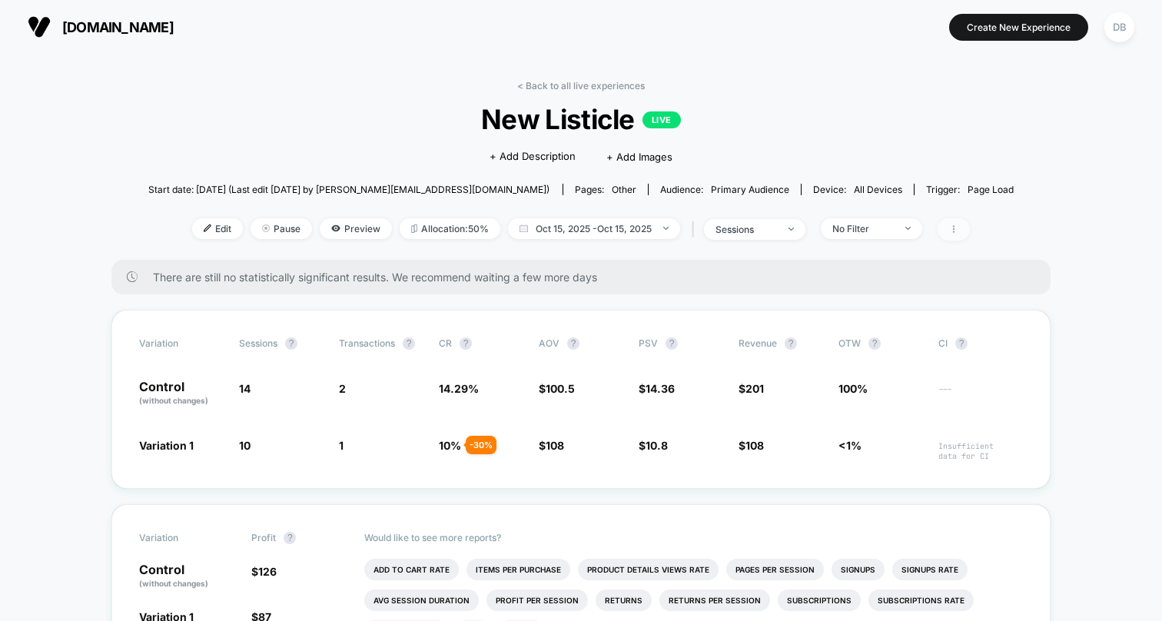
click at [955, 225] on icon at bounding box center [953, 228] width 9 height 9
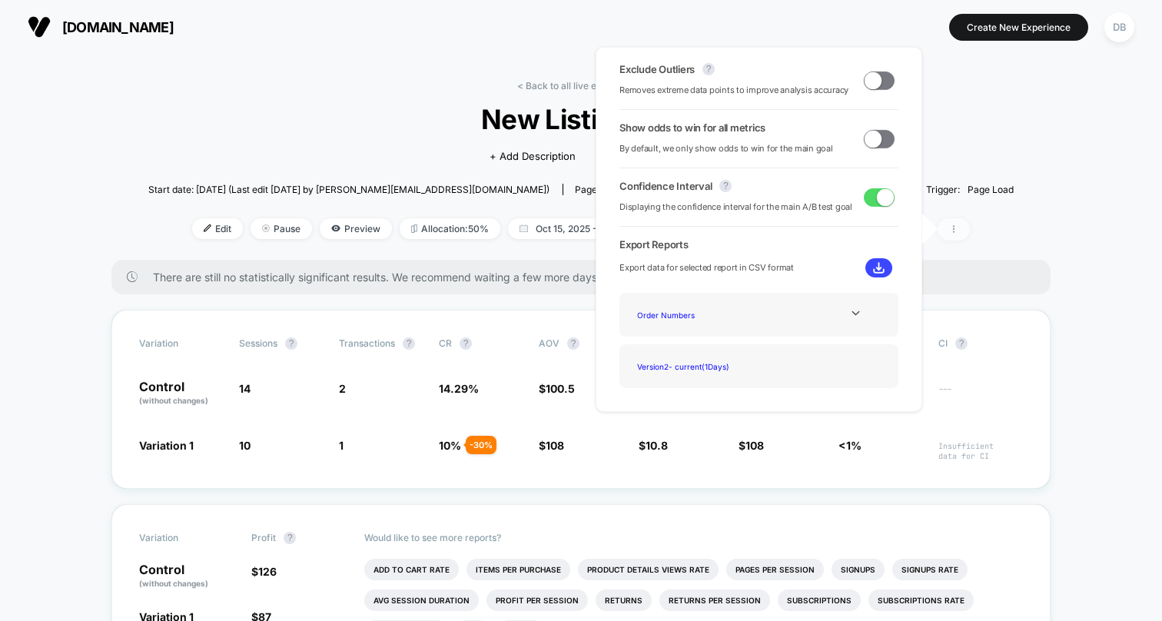
click at [955, 227] on icon at bounding box center [953, 228] width 9 height 9
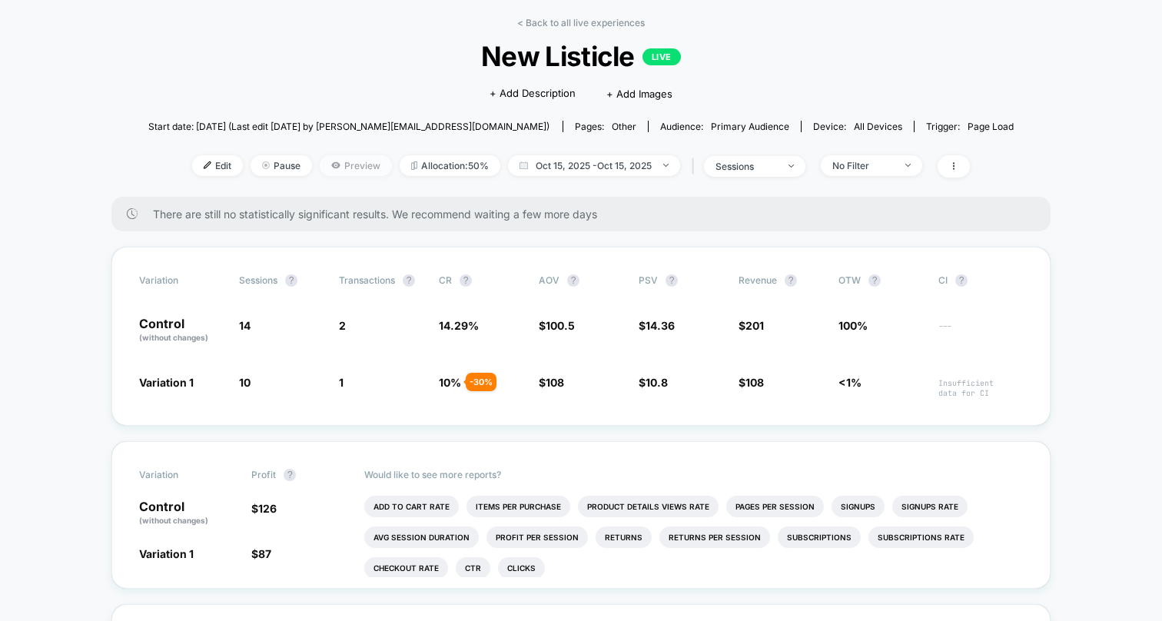
scroll to position [64, 0]
click at [217, 168] on span "Edit" at bounding box center [217, 164] width 51 height 21
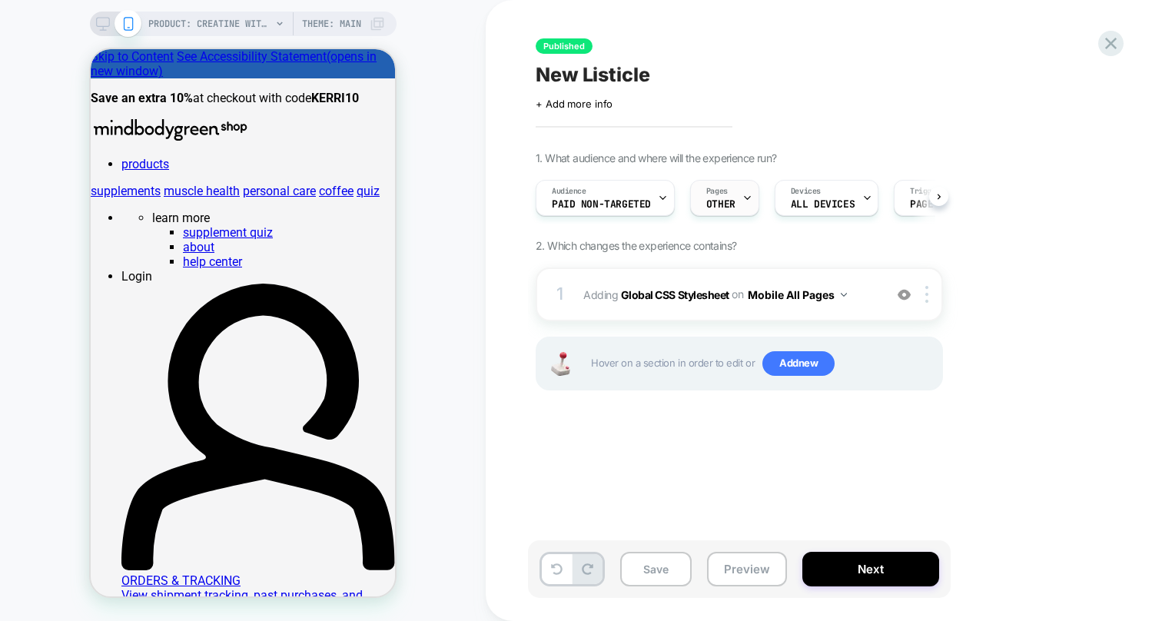
scroll to position [0, 1]
click at [937, 201] on button at bounding box center [938, 196] width 19 height 19
click at [937, 201] on div "Audience Paid Non-Targeted Pages OTHER Devices ALL DEVICES Trigger Page Load" at bounding box center [739, 197] width 407 height 51
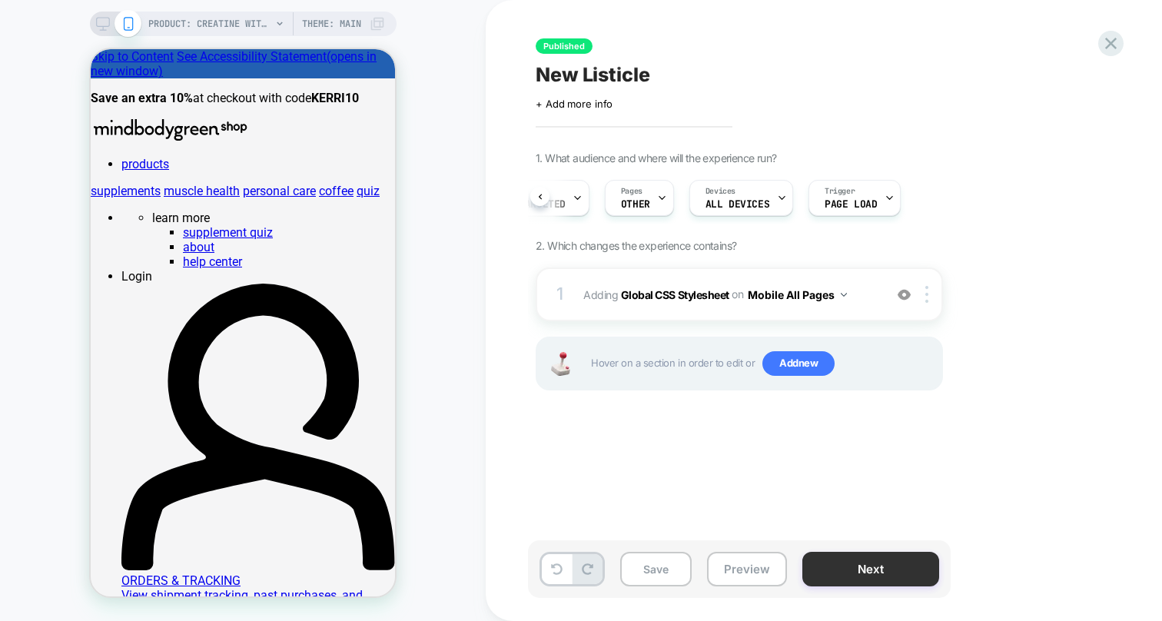
click at [836, 573] on button "Next" at bounding box center [870, 569] width 137 height 35
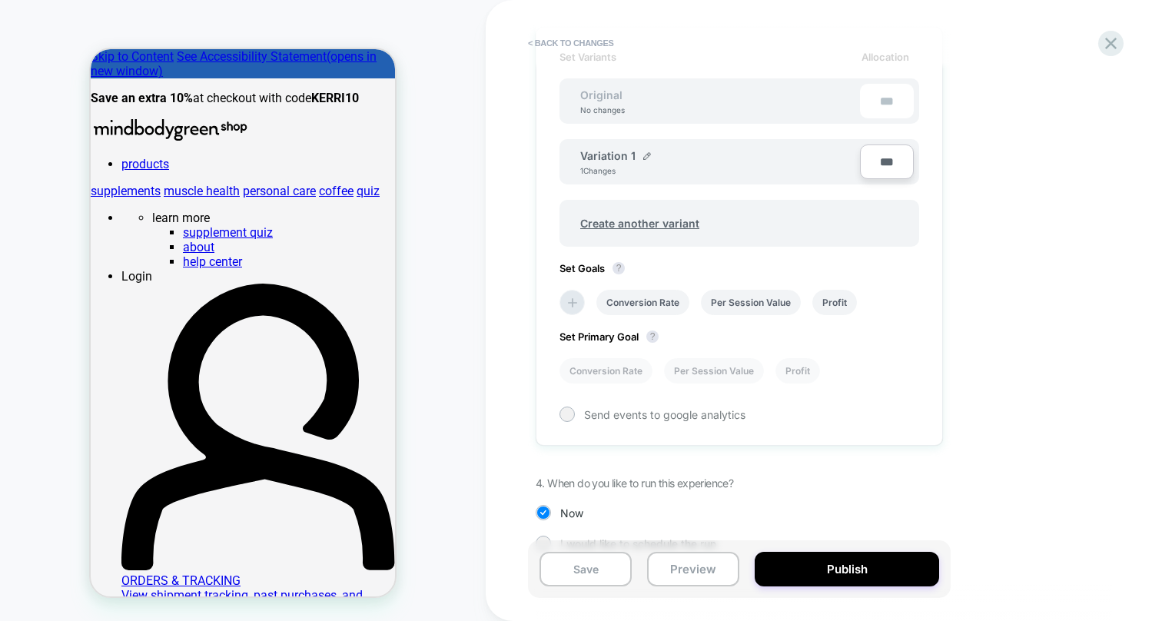
scroll to position [486, 0]
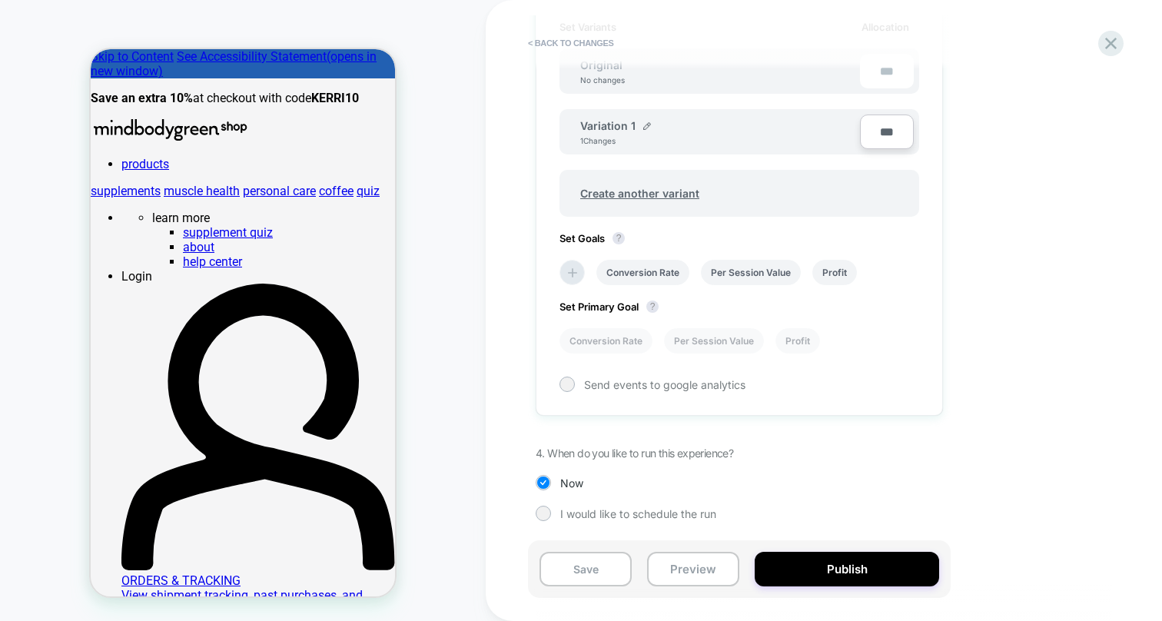
click at [557, 274] on div "Set Variants Allocation Original No changes *** Variation 1 1 Changes *** Creat…" at bounding box center [739, 206] width 407 height 419
click at [566, 274] on icon at bounding box center [572, 272] width 15 height 15
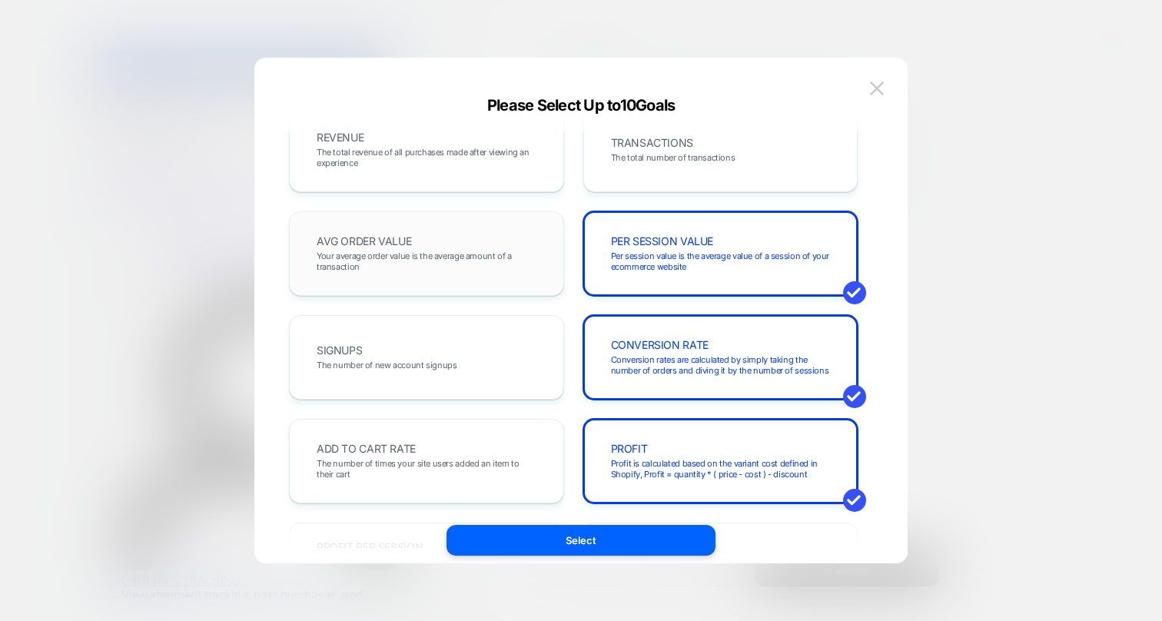
scroll to position [32, 0]
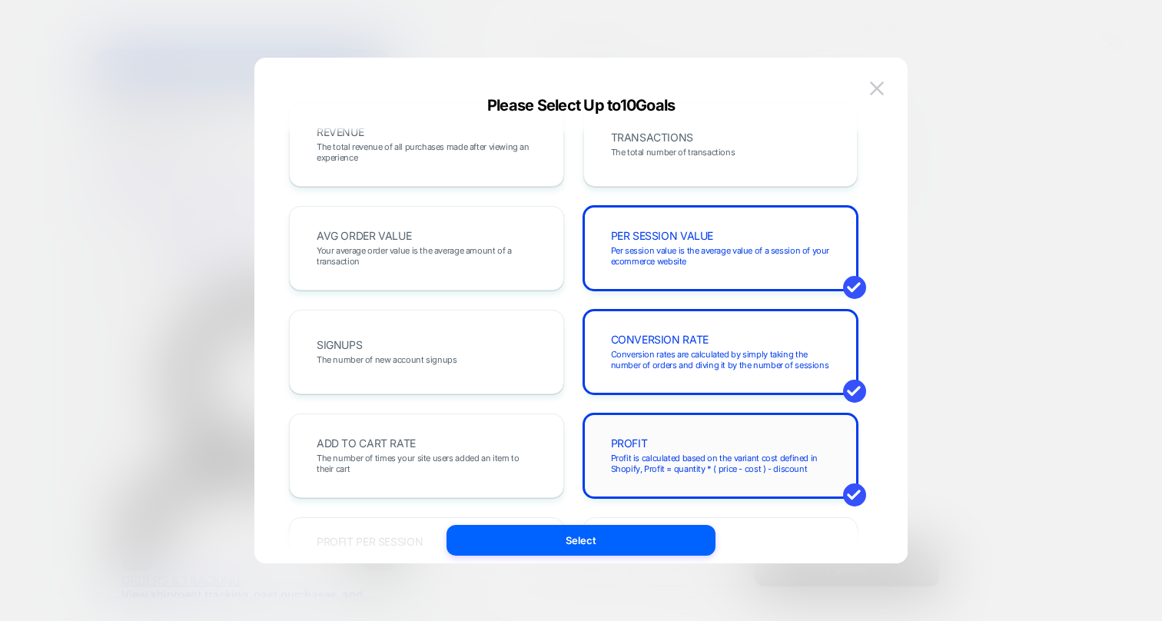
click at [739, 446] on div "PROFIT Profit is calculated based on the variant cost defined in Shopify, Profi…" at bounding box center [720, 456] width 243 height 52
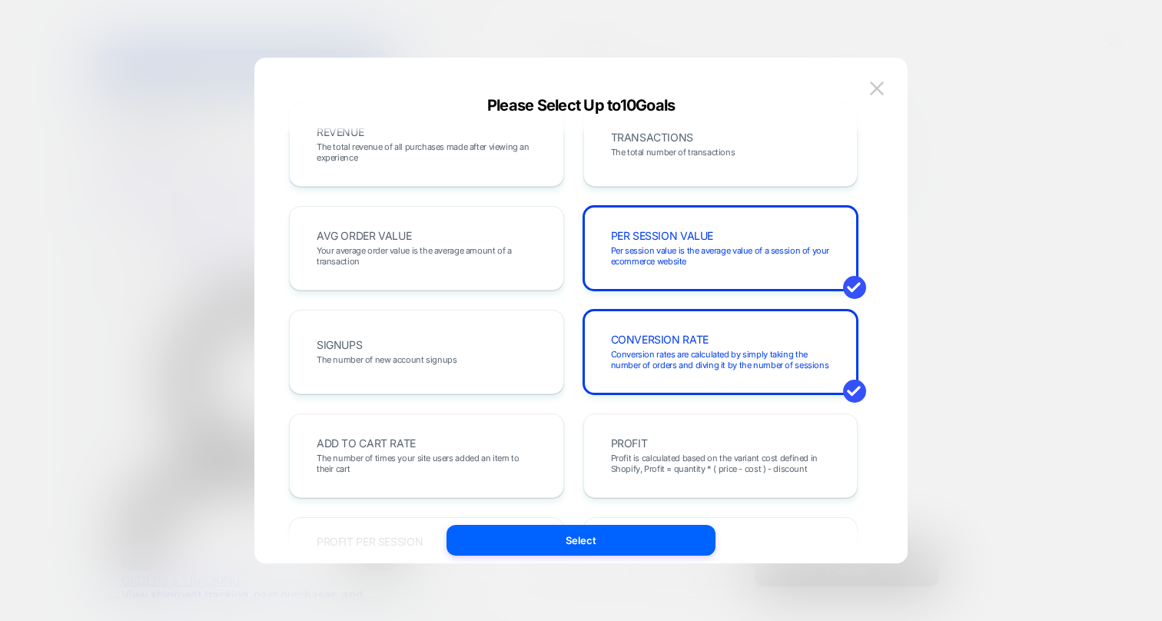
scroll to position [0, 0]
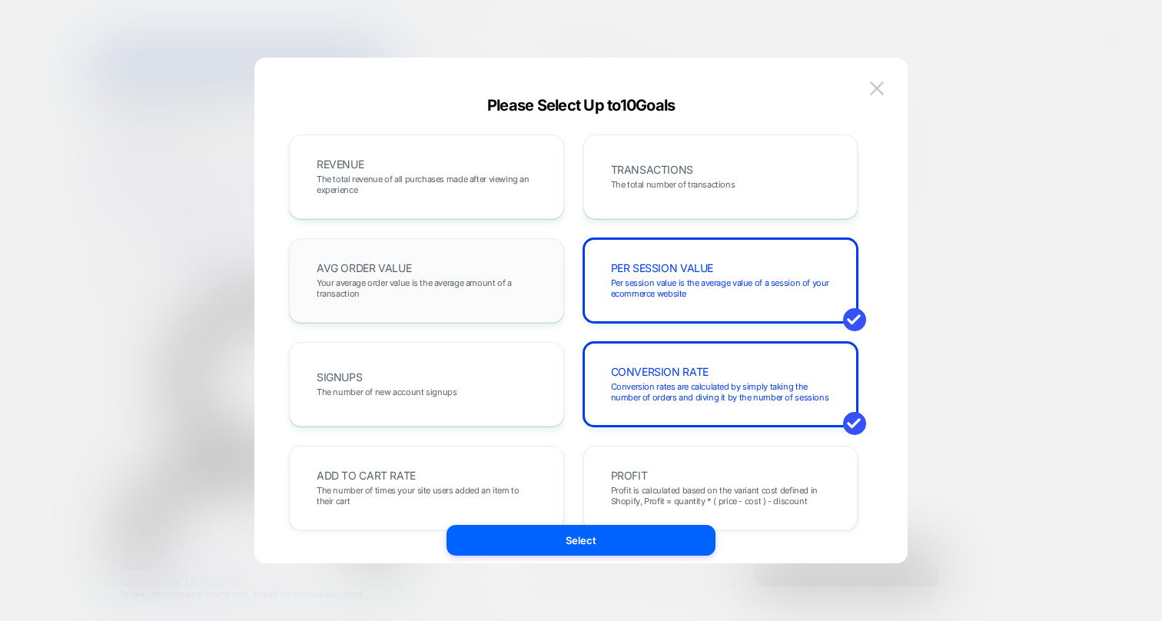
click at [485, 279] on span "Your average order value is the average amount of a transaction" at bounding box center [427, 288] width 220 height 22
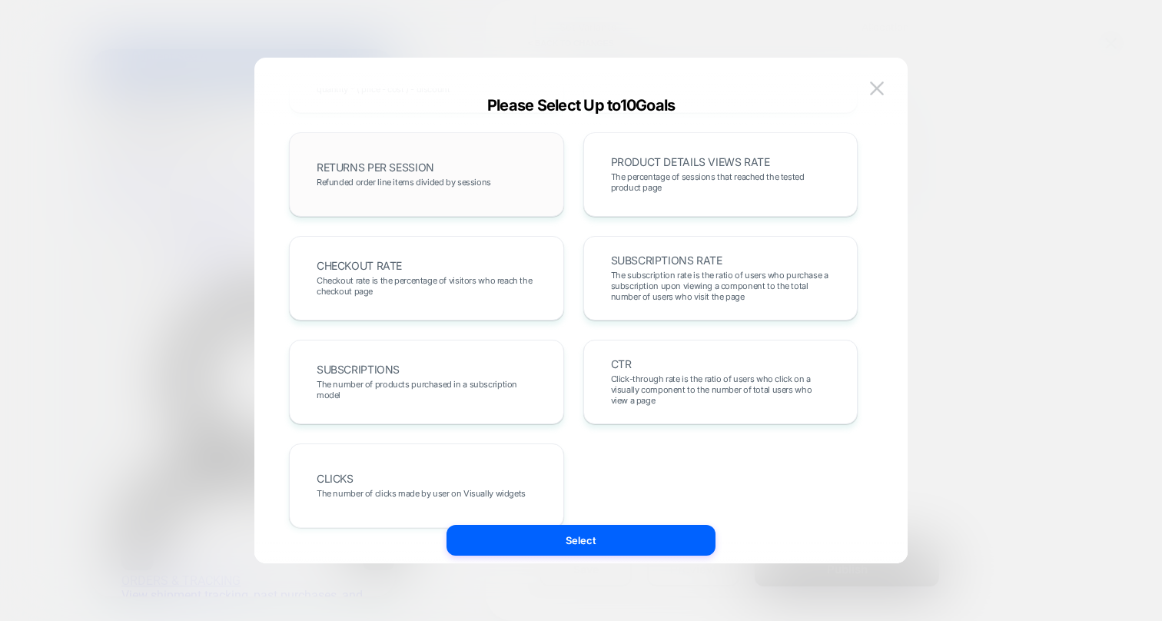
scroll to position [522, 0]
click at [470, 298] on div "CHECKOUT RATE Checkout rate is the percentage of visitors who reach the checkou…" at bounding box center [426, 277] width 243 height 52
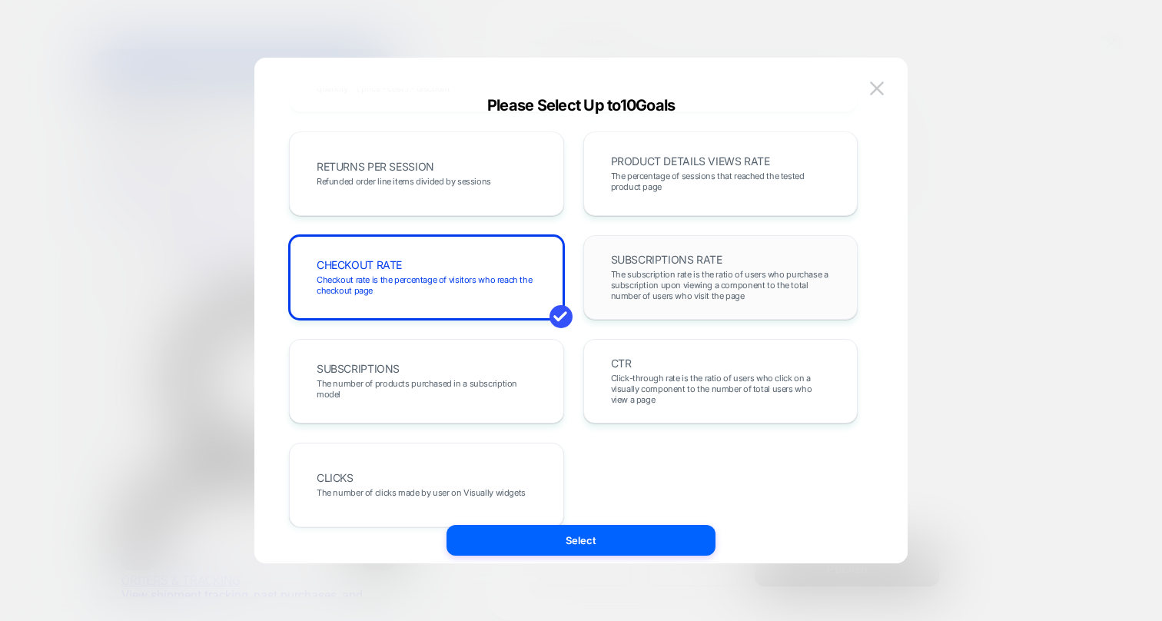
click at [702, 309] on div "SUBSCRIPTIONS RATE The subscription rate is the ratio of users who purchase a s…" at bounding box center [720, 277] width 275 height 85
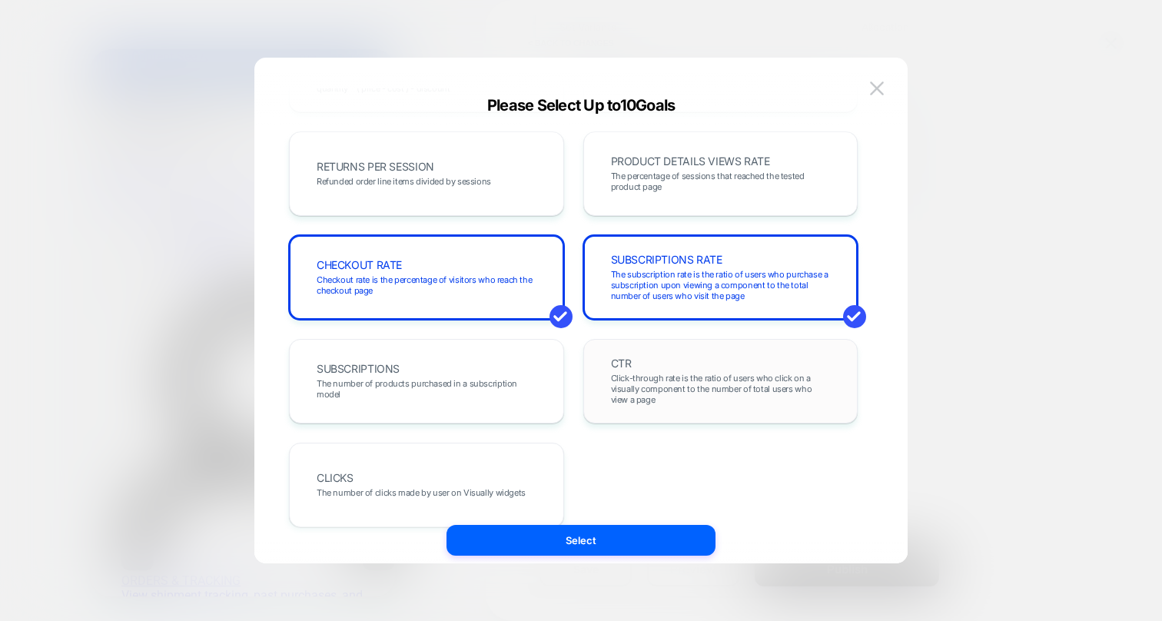
scroll to position [547, 0]
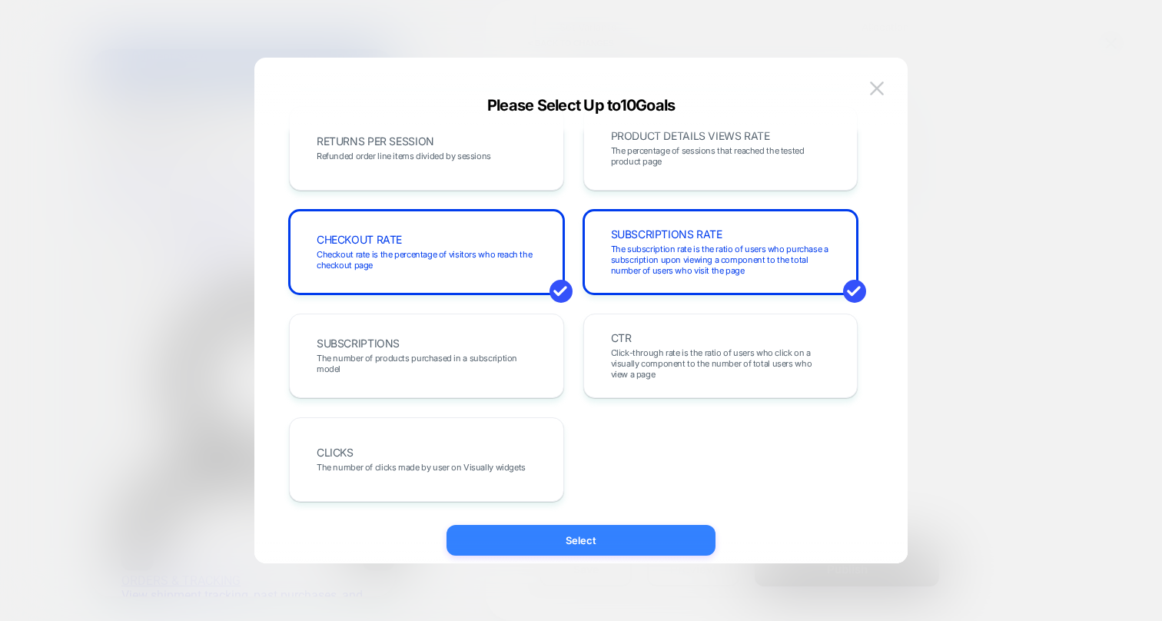
click at [602, 539] on button "Select" at bounding box center [580, 540] width 269 height 31
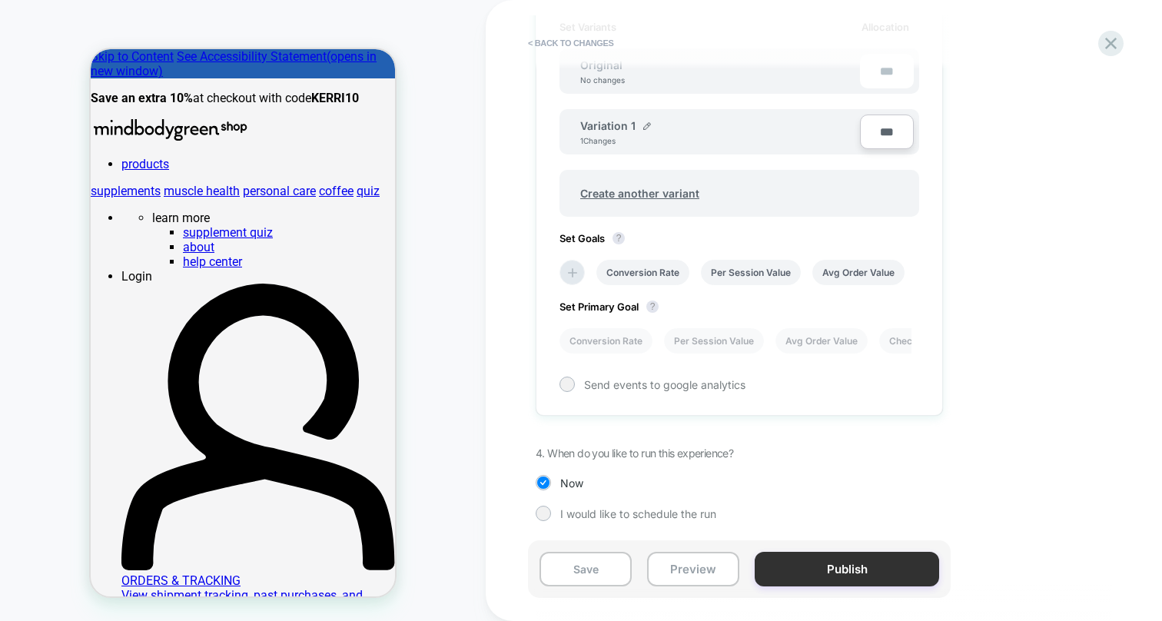
click at [798, 559] on button "Publish" at bounding box center [847, 569] width 184 height 35
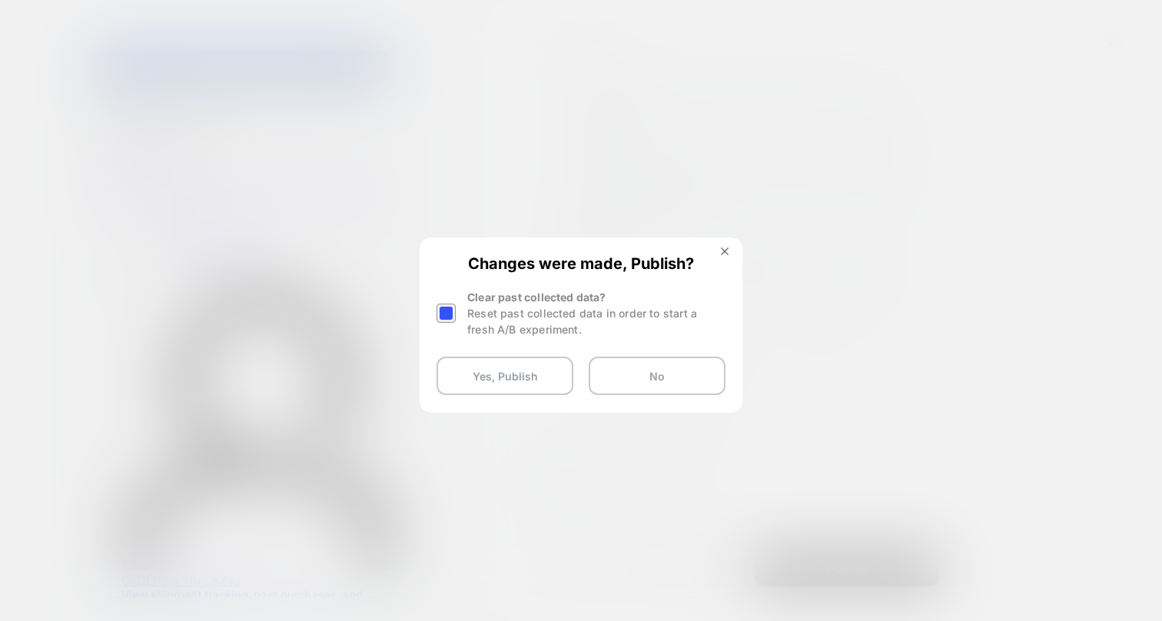
click at [453, 311] on div at bounding box center [445, 313] width 19 height 19
click at [495, 380] on button "Yes, Publish" at bounding box center [504, 376] width 137 height 38
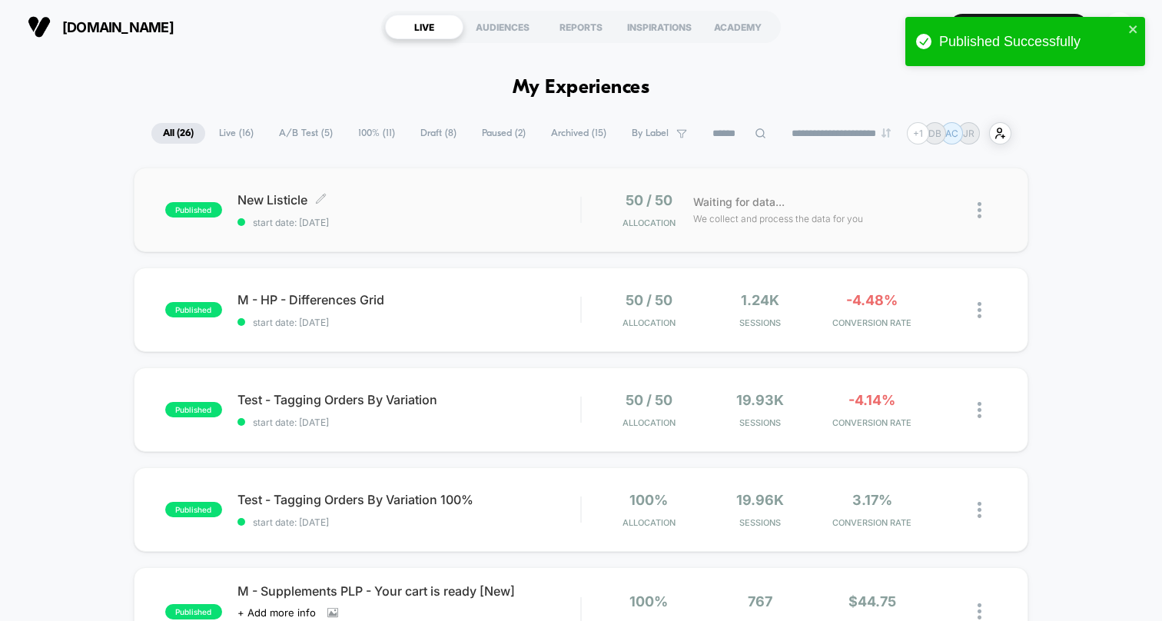
click at [288, 200] on span "New Listicle Click to edit experience details" at bounding box center [408, 199] width 343 height 15
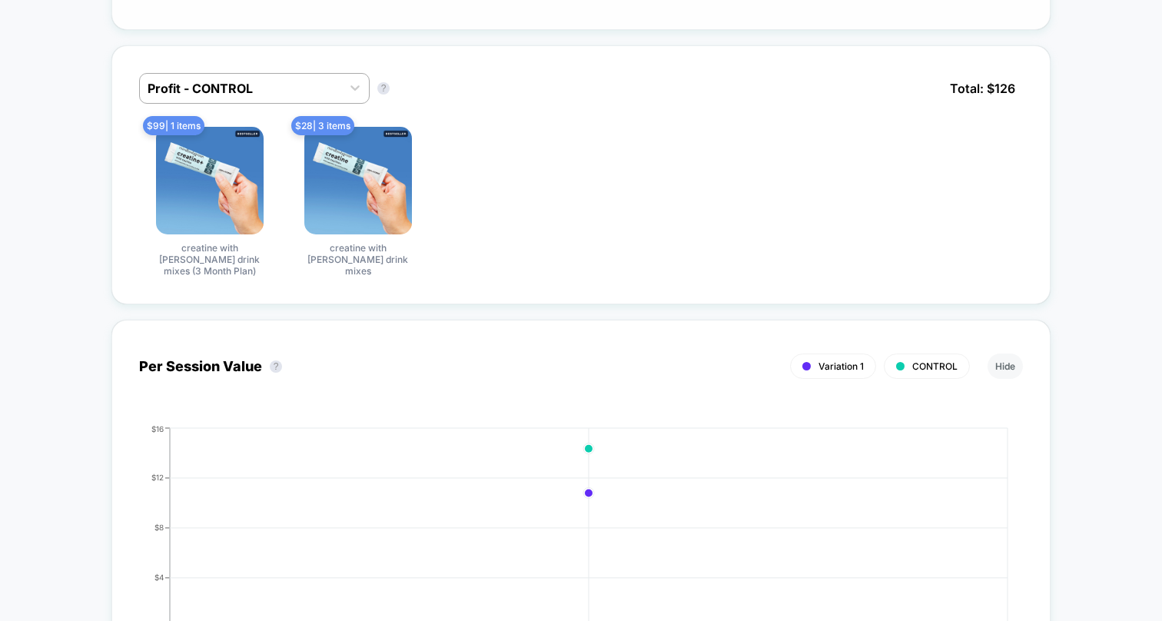
scroll to position [1013, 0]
